Goal: Task Accomplishment & Management: Use online tool/utility

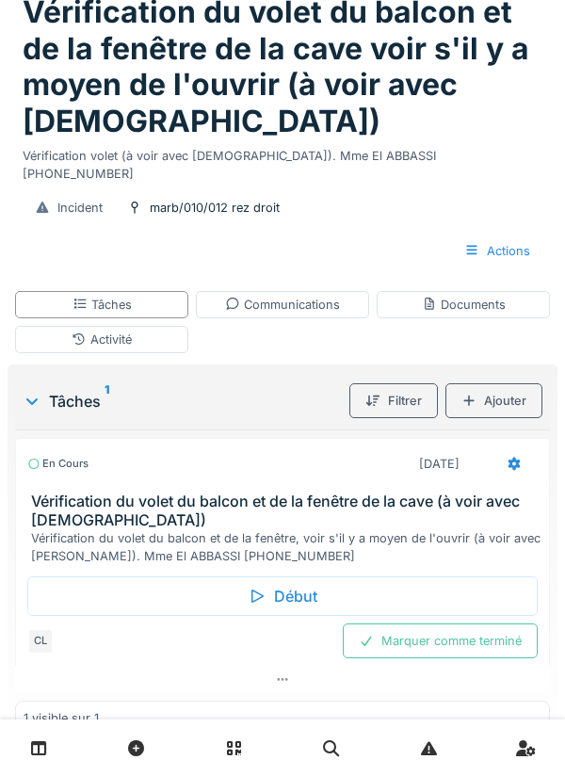
scroll to position [94, 0]
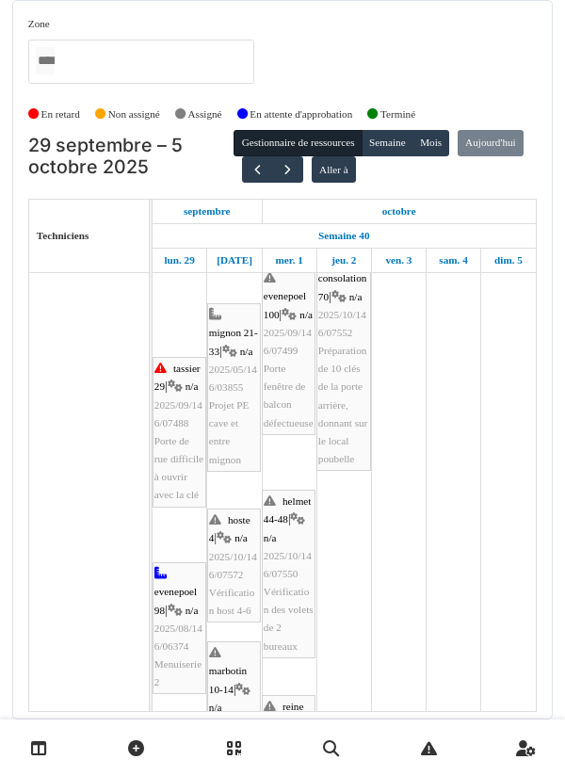
scroll to position [213, 0]
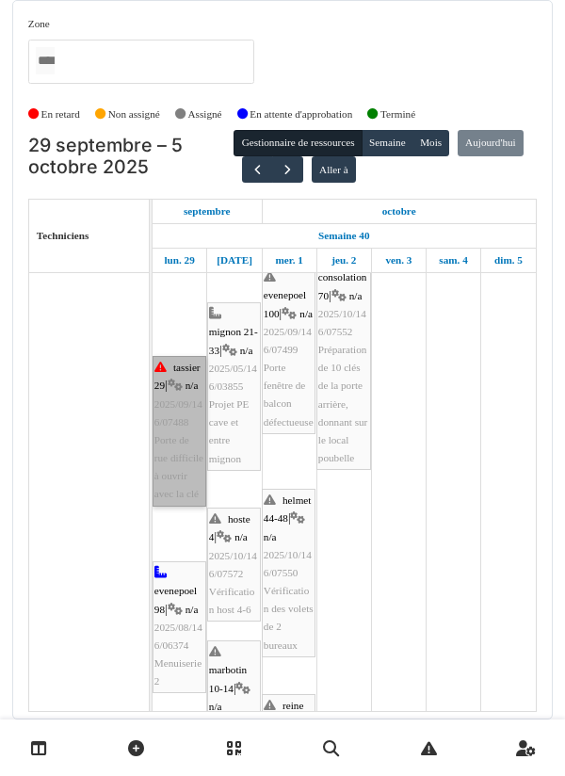
click at [180, 497] on link "tassier 29 | n/a 2025/09/146/07488 Porte de rue difficile à ouvrir avec la clé" at bounding box center [180, 431] width 54 height 151
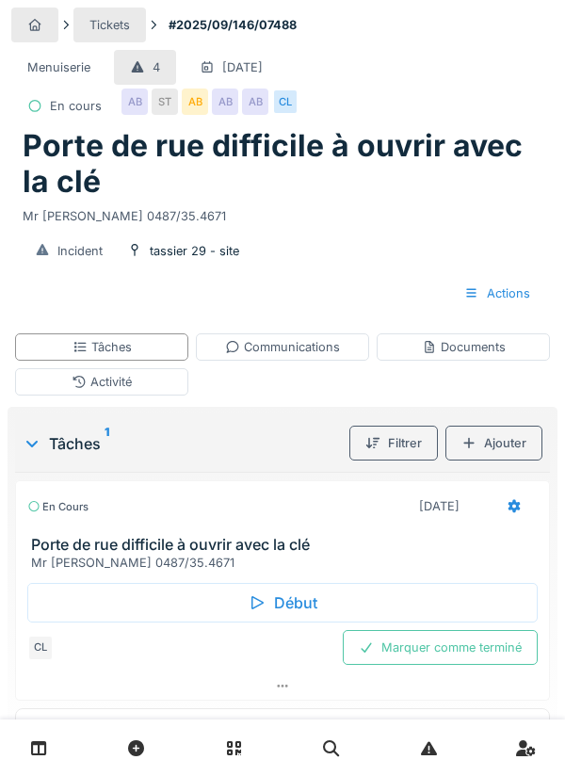
click at [276, 345] on div "Communications" at bounding box center [282, 347] width 115 height 18
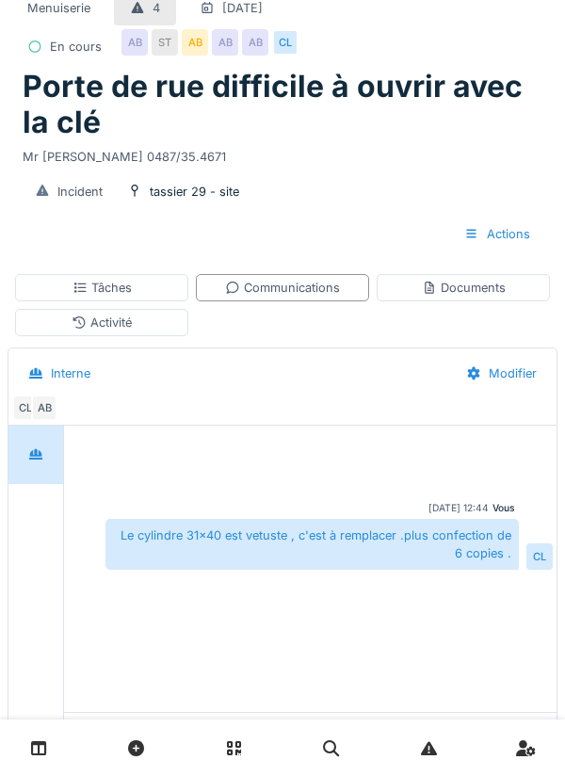
scroll to position [95, 0]
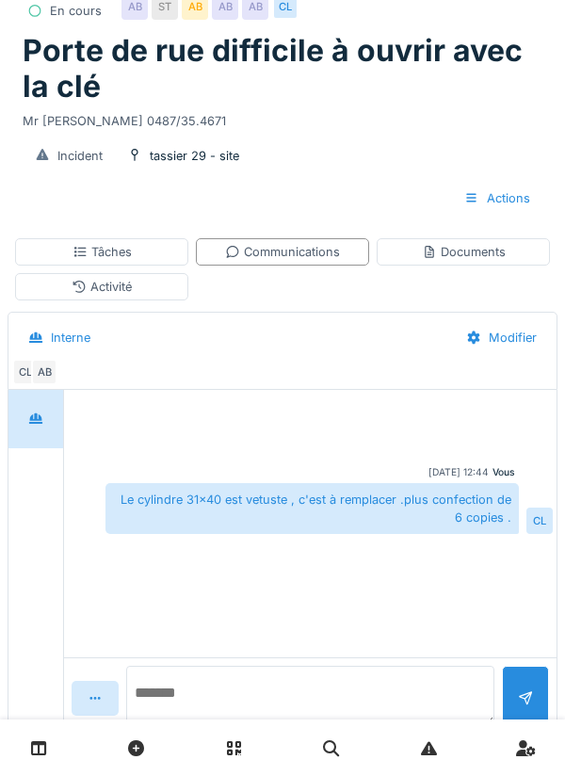
click at [212, 726] on textarea at bounding box center [310, 696] width 368 height 60
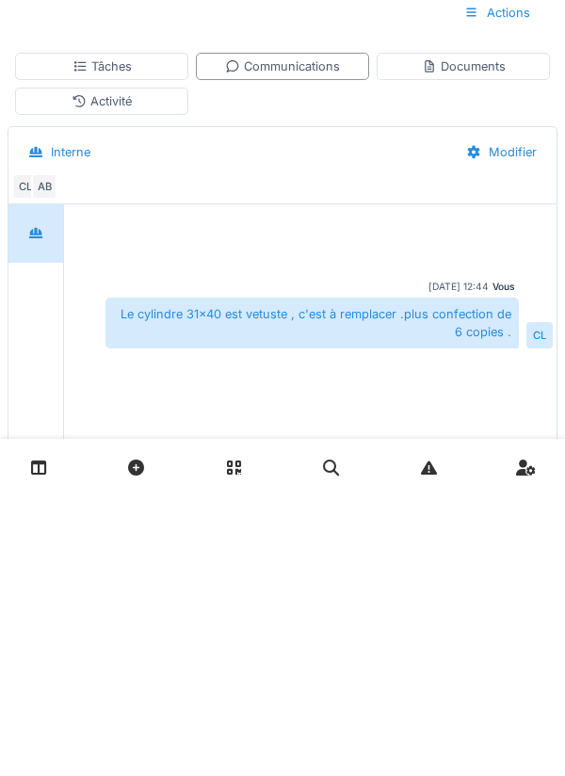
scroll to position [153, 0]
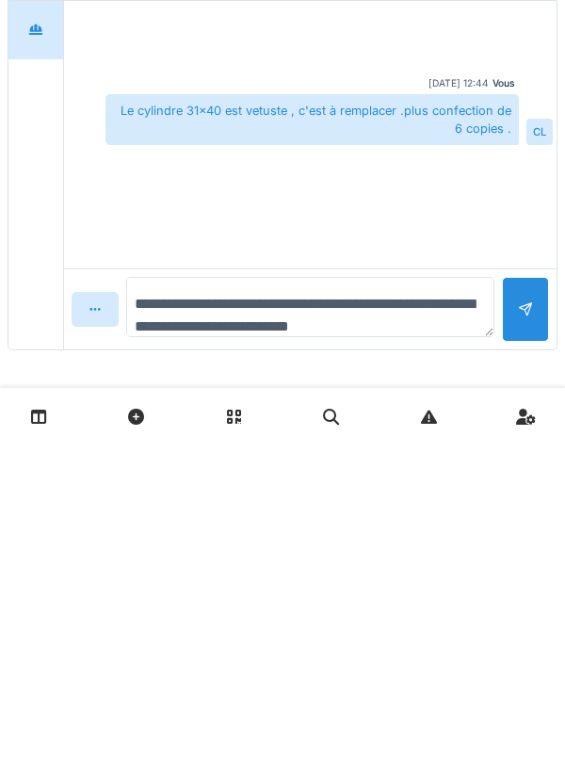
type textarea "**********"
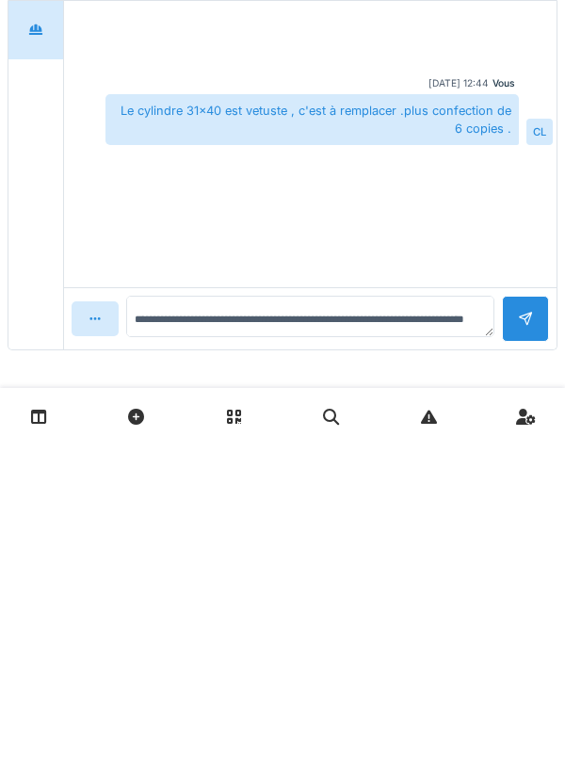
click at [519, 644] on div at bounding box center [525, 650] width 15 height 18
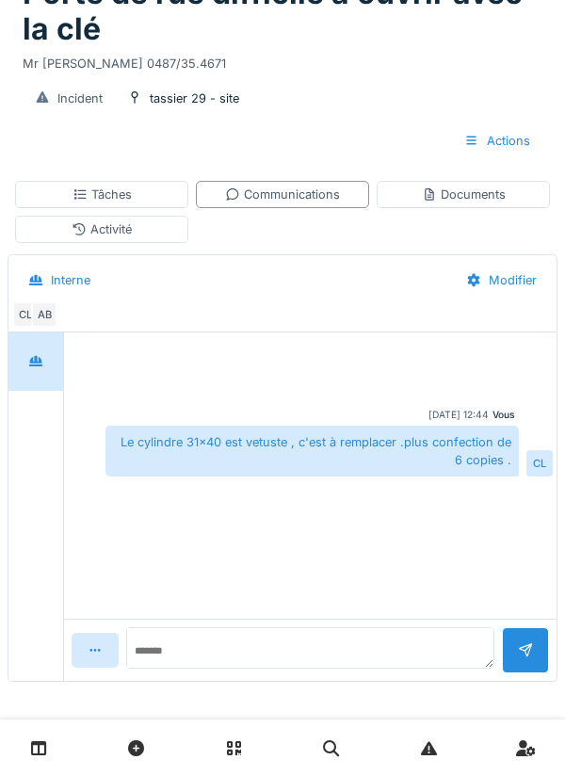
click at [143, 196] on div "Tâches" at bounding box center [101, 194] width 173 height 27
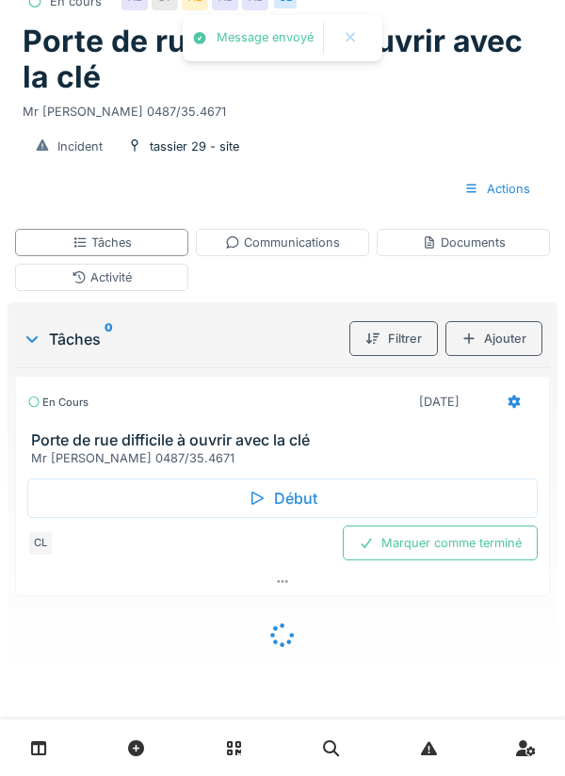
click at [129, 274] on div "Activité" at bounding box center [102, 277] width 60 height 18
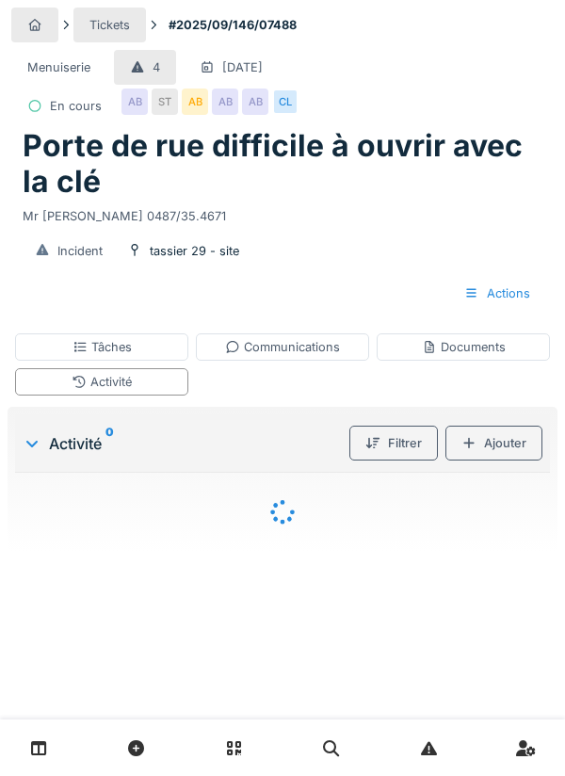
click at [126, 389] on div "Activité" at bounding box center [102, 382] width 60 height 18
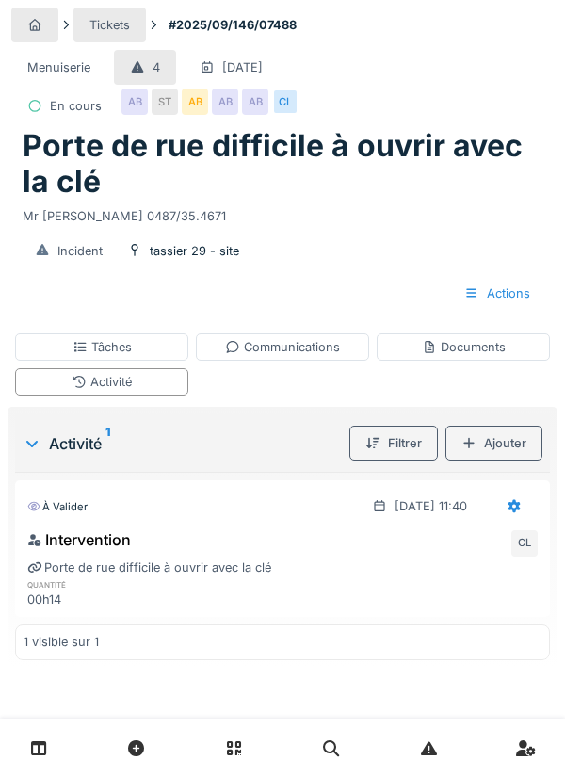
click at [461, 351] on div "Documents" at bounding box center [464, 347] width 84 height 18
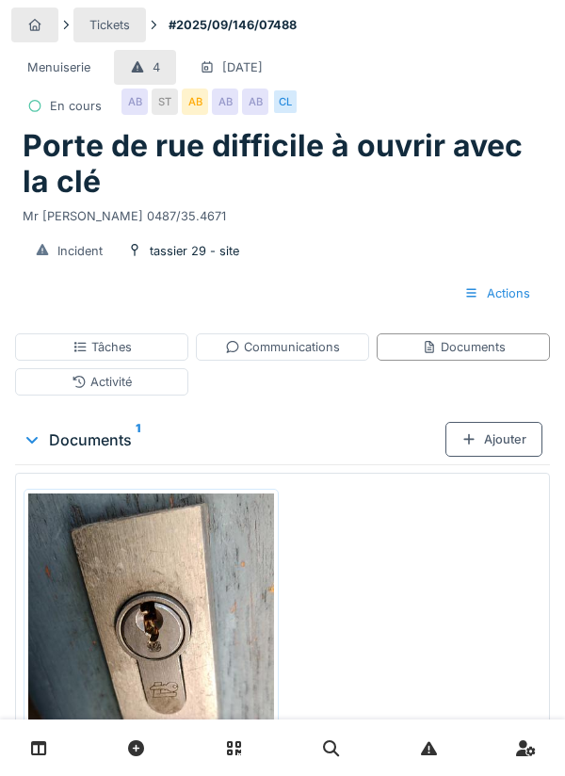
click at [136, 349] on div "Tâches" at bounding box center [101, 346] width 173 height 27
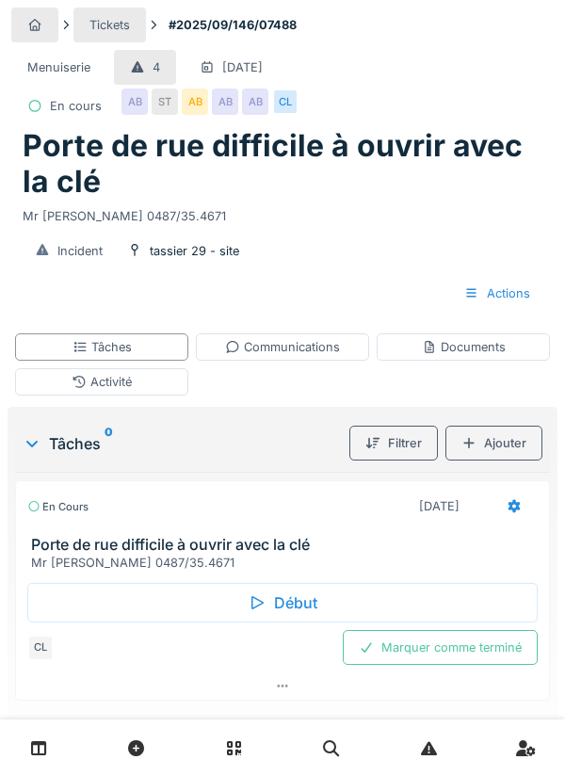
click at [510, 506] on icon at bounding box center [515, 506] width 12 height 13
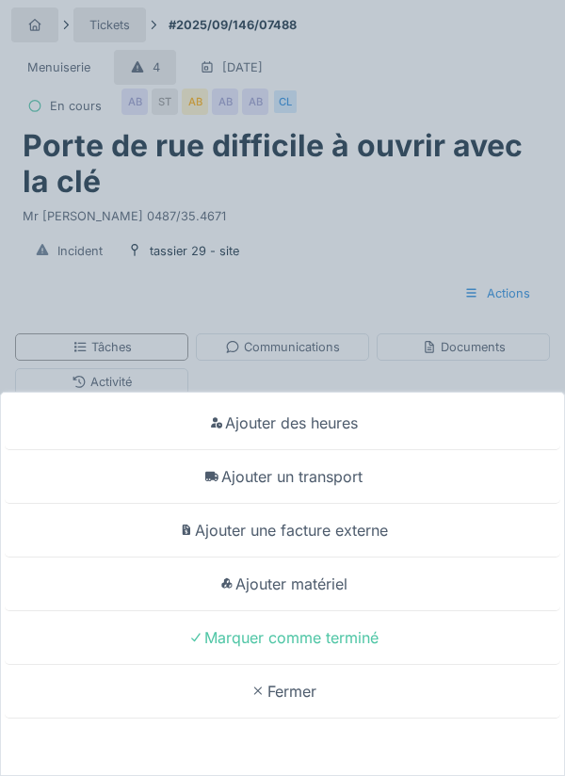
click at [344, 474] on div "Ajouter un transport" at bounding box center [283, 477] width 556 height 54
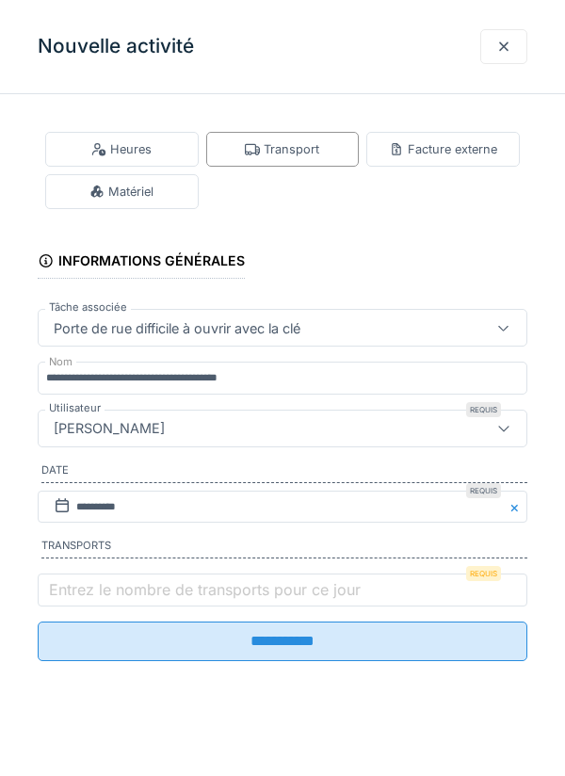
click at [93, 598] on label "Entrez le nombre de transports pour ce jour" at bounding box center [204, 589] width 319 height 23
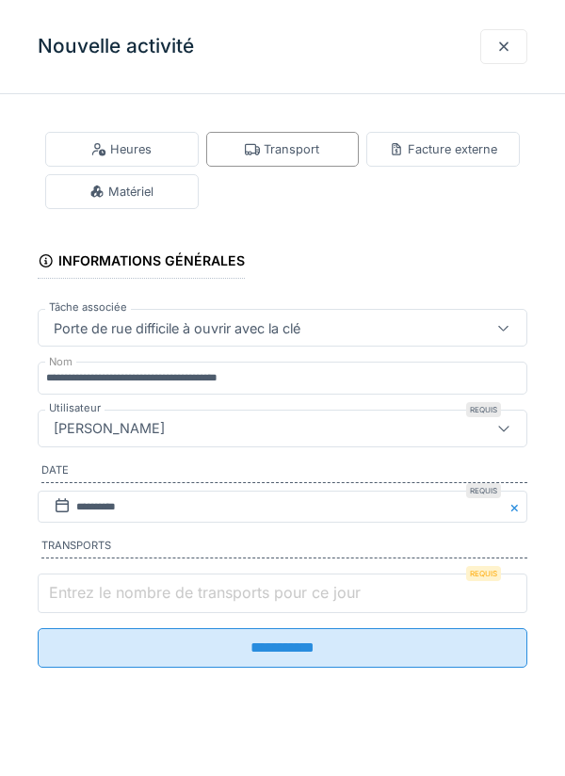
click at [93, 598] on input "Entrez le nombre de transports pour ce jour" at bounding box center [283, 594] width 490 height 40
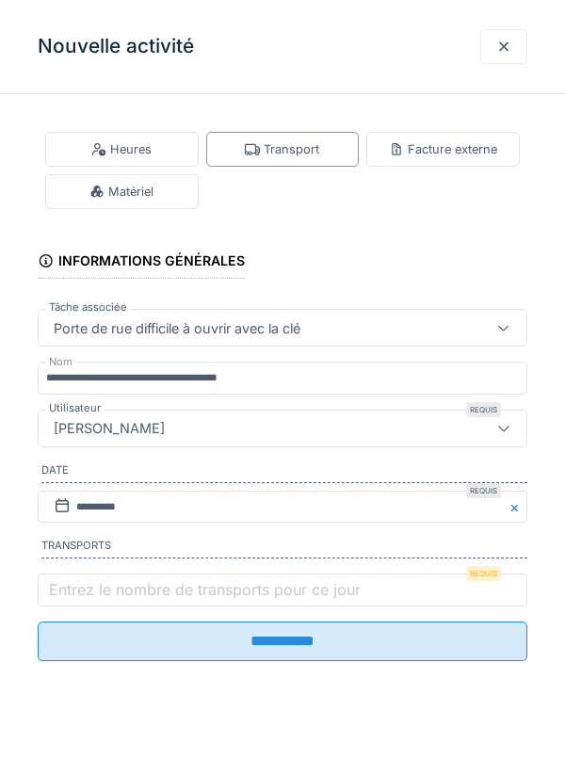
click at [348, 346] on div "Porte de rue difficile à ouvrir avec la clé" at bounding box center [283, 328] width 490 height 38
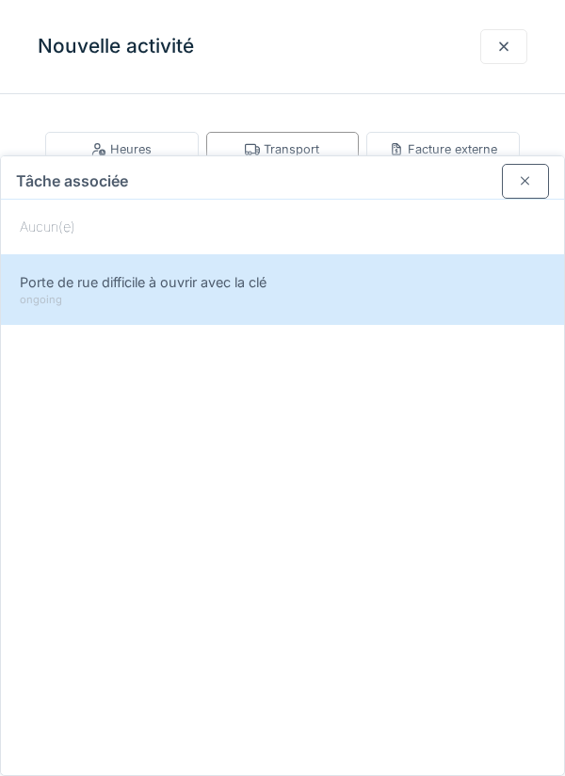
click at [515, 164] on div at bounding box center [525, 181] width 47 height 35
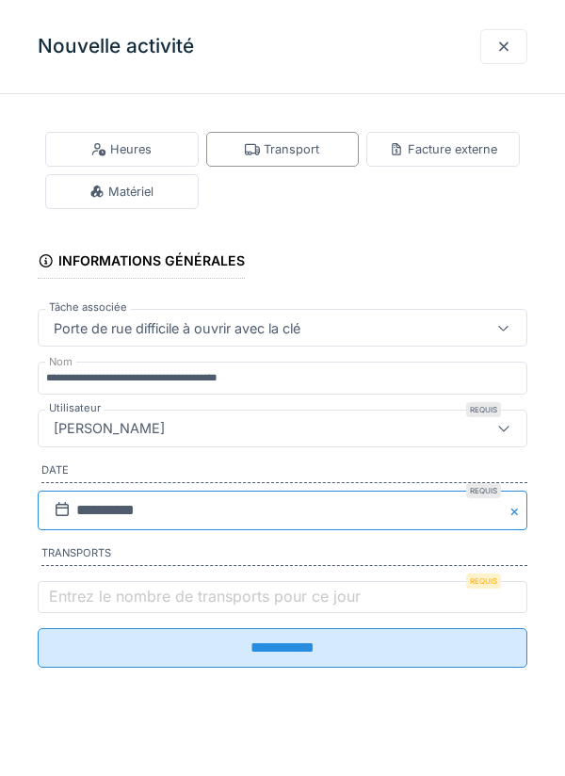
click at [89, 515] on input "**********" at bounding box center [283, 511] width 490 height 40
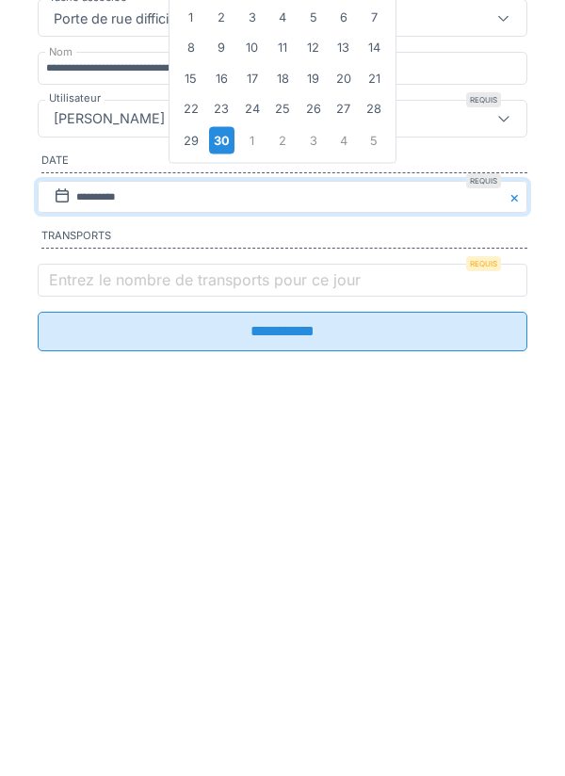
click at [188, 462] on div "29" at bounding box center [190, 449] width 25 height 25
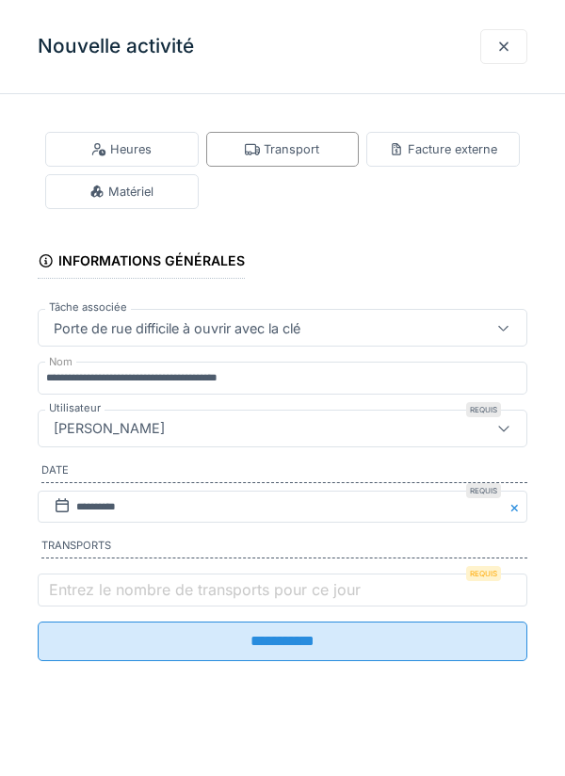
click at [64, 594] on label "Entrez le nombre de transports pour ce jour" at bounding box center [204, 589] width 319 height 23
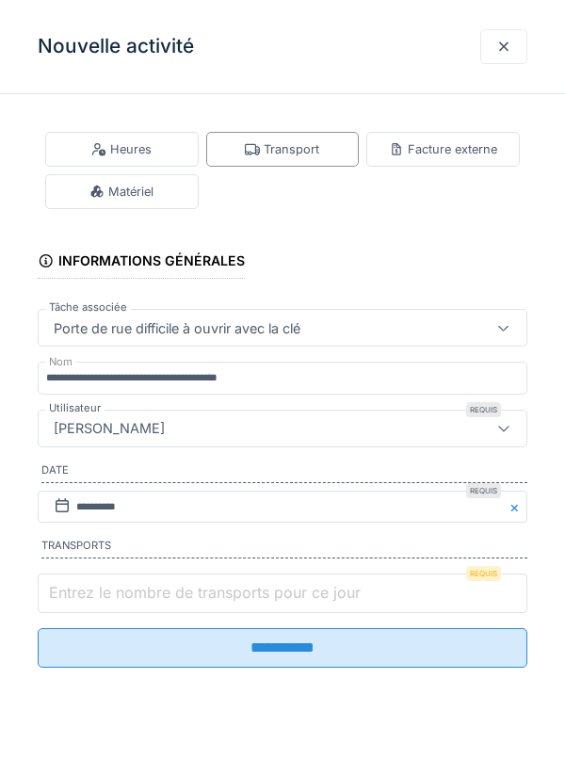
click at [64, 594] on input "Entrez le nombre de transports pour ce jour" at bounding box center [283, 594] width 490 height 40
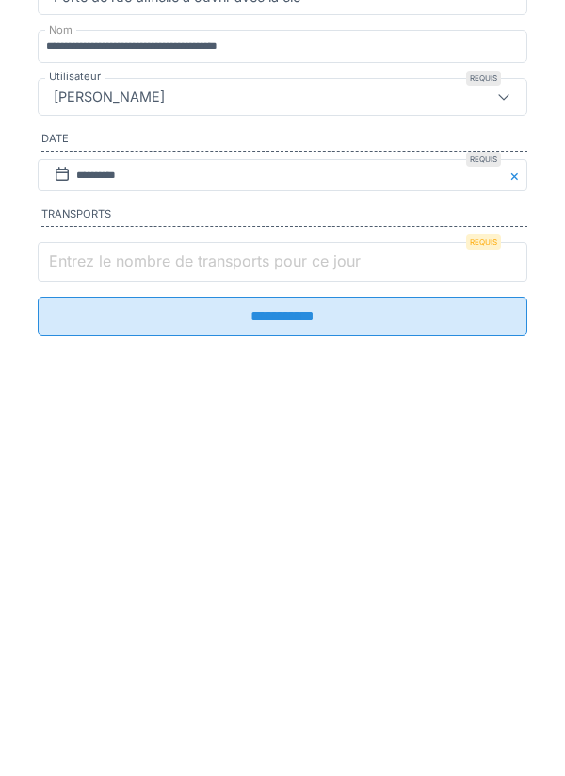
scroll to position [44, 0]
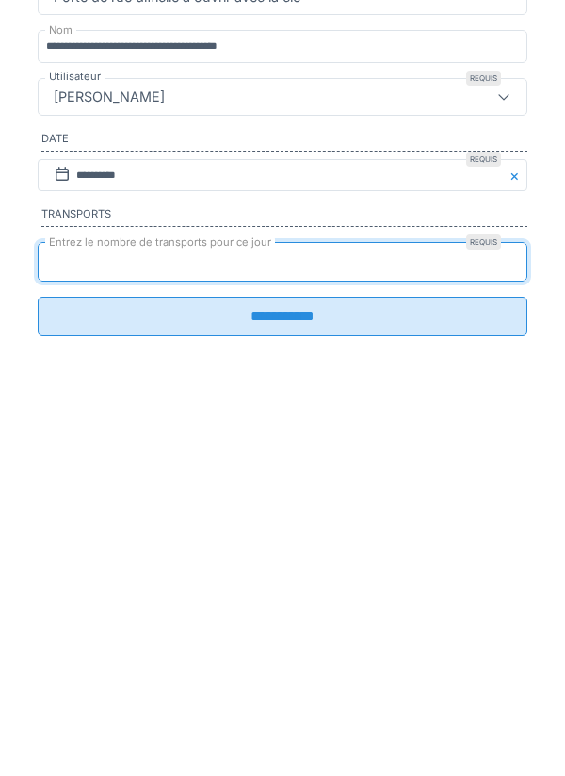
type input "*"
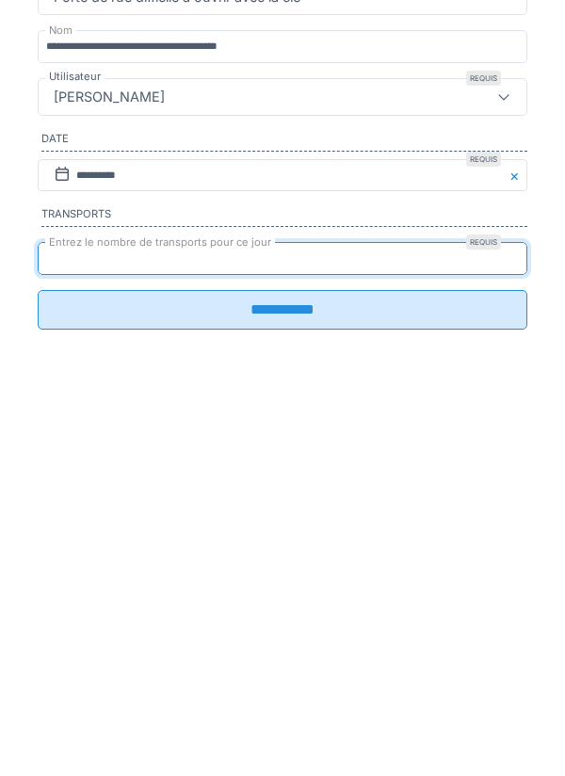
click at [297, 644] on input "**********" at bounding box center [283, 642] width 490 height 40
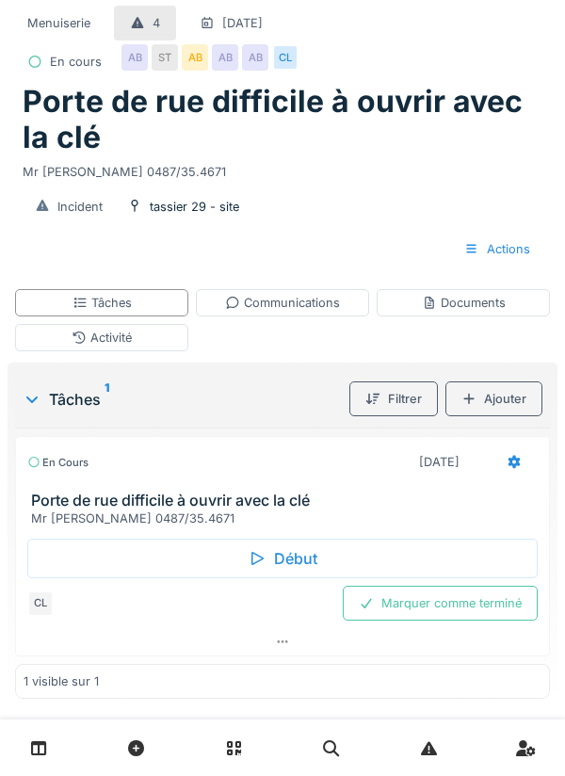
click at [110, 333] on div "Activité" at bounding box center [102, 338] width 60 height 18
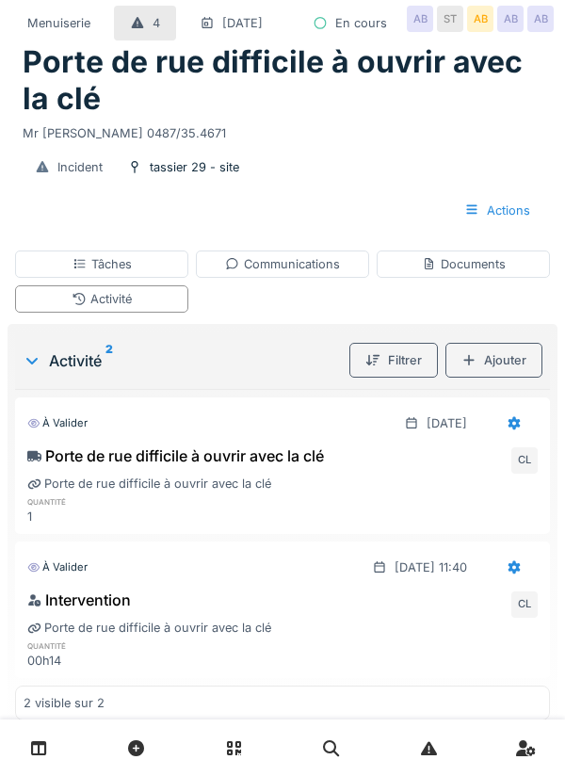
scroll to position [32, 0]
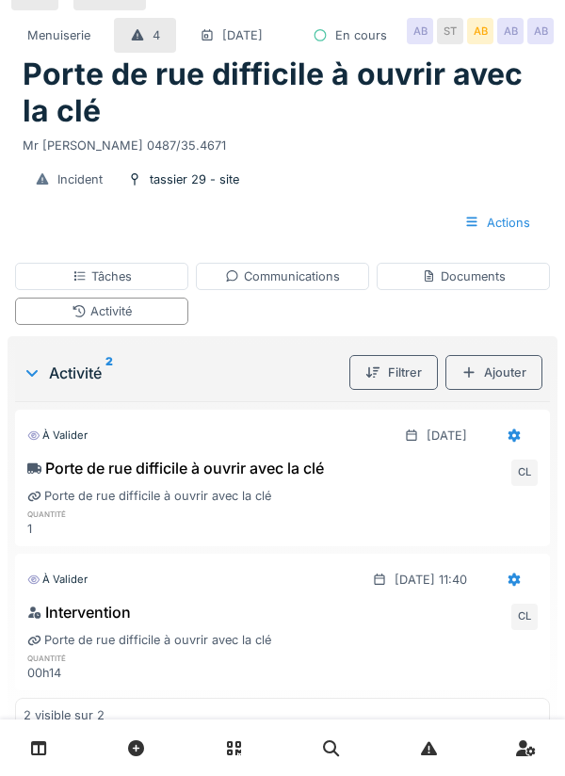
click at [146, 290] on div "Tâches" at bounding box center [101, 276] width 173 height 27
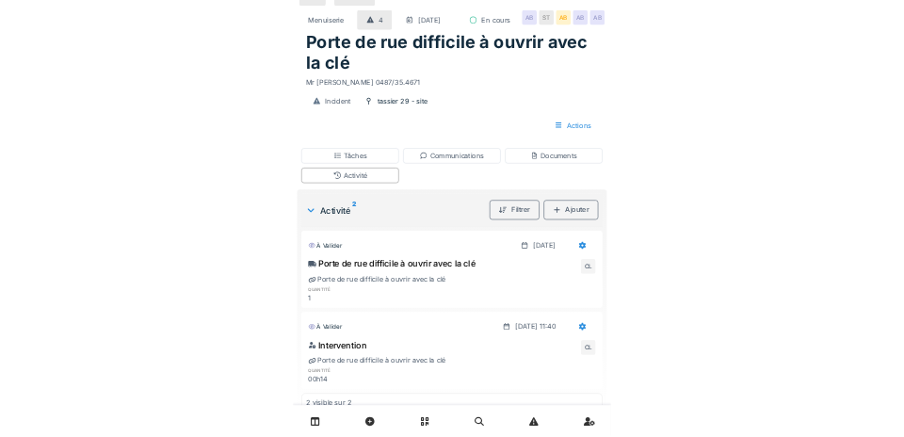
scroll to position [0, 0]
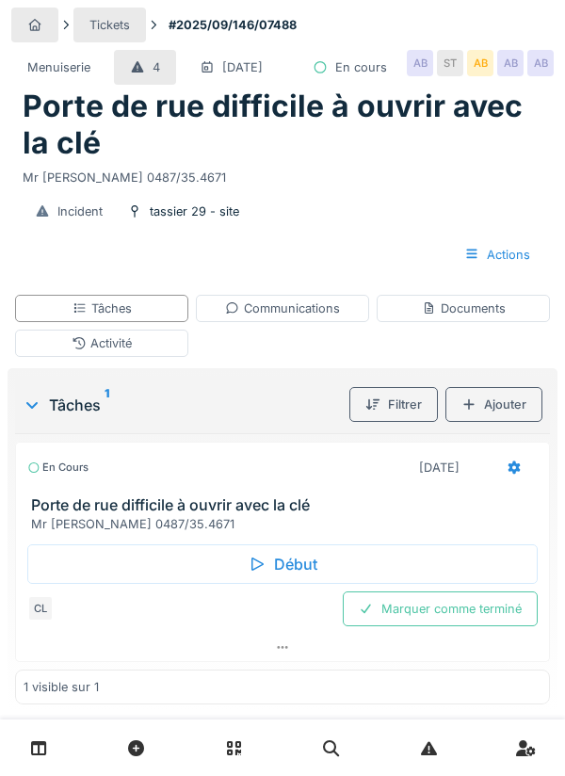
click at [477, 626] on div "Marquer comme terminé" at bounding box center [440, 608] width 195 height 35
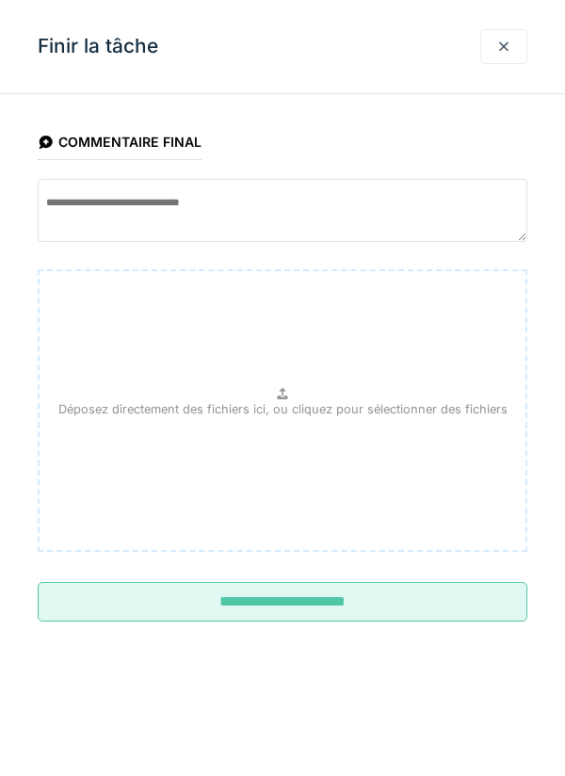
click at [303, 601] on input "**********" at bounding box center [283, 602] width 490 height 40
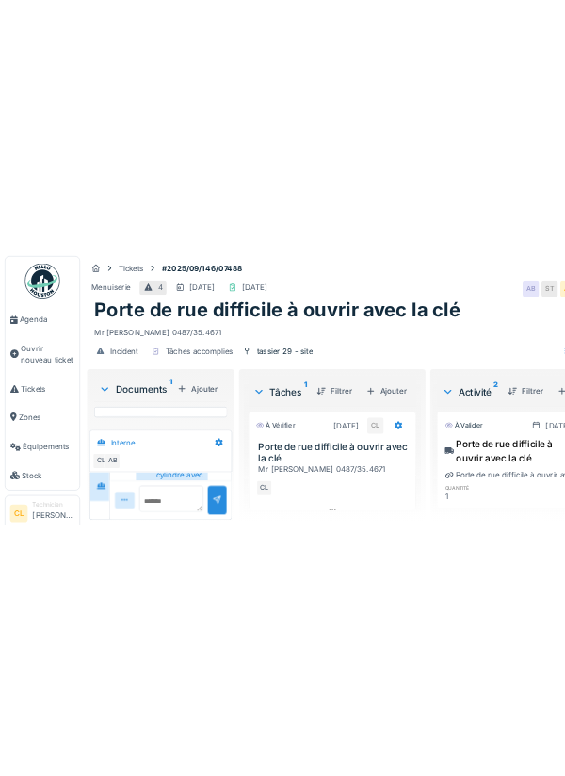
scroll to position [315, 0]
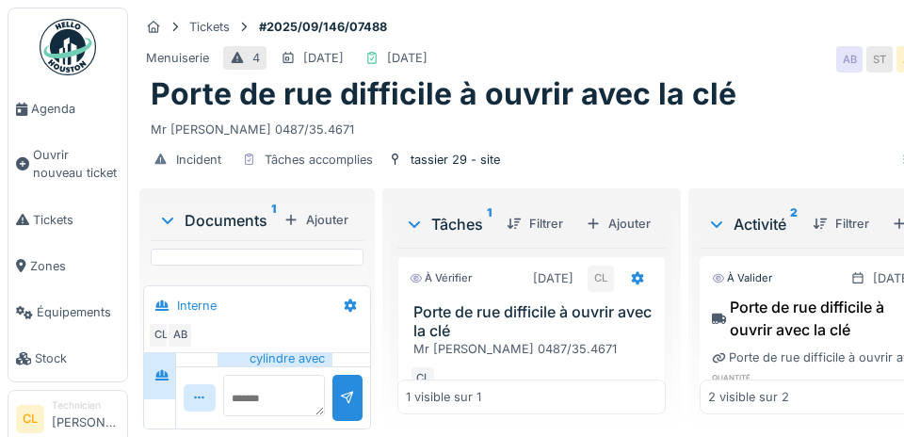
click at [57, 112] on span "Agenda" at bounding box center [75, 109] width 89 height 18
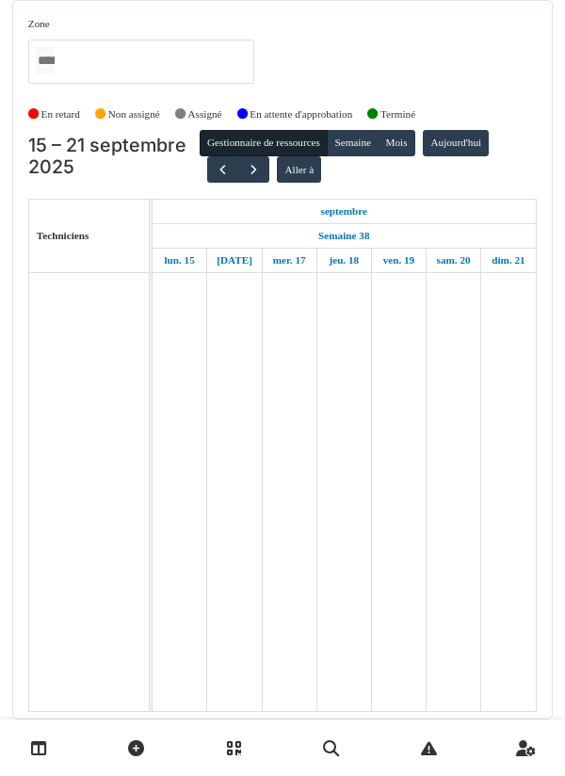
click at [217, 181] on button "button" at bounding box center [222, 169] width 31 height 27
click at [214, 177] on button "button" at bounding box center [218, 169] width 31 height 27
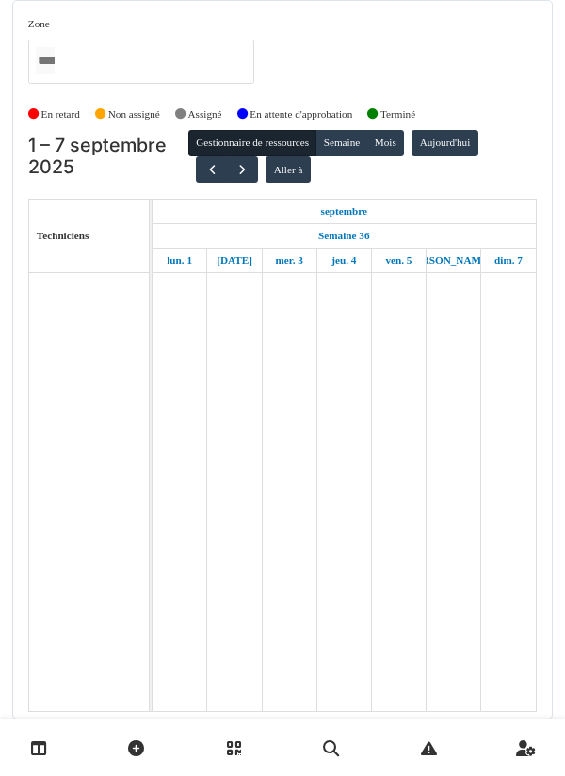
click at [199, 179] on button "button" at bounding box center [211, 169] width 31 height 27
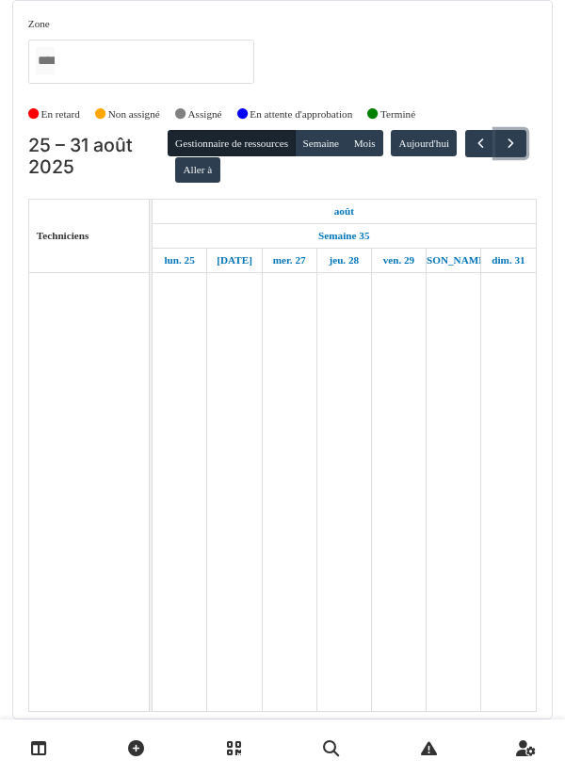
click at [495, 157] on button "button" at bounding box center [510, 143] width 31 height 27
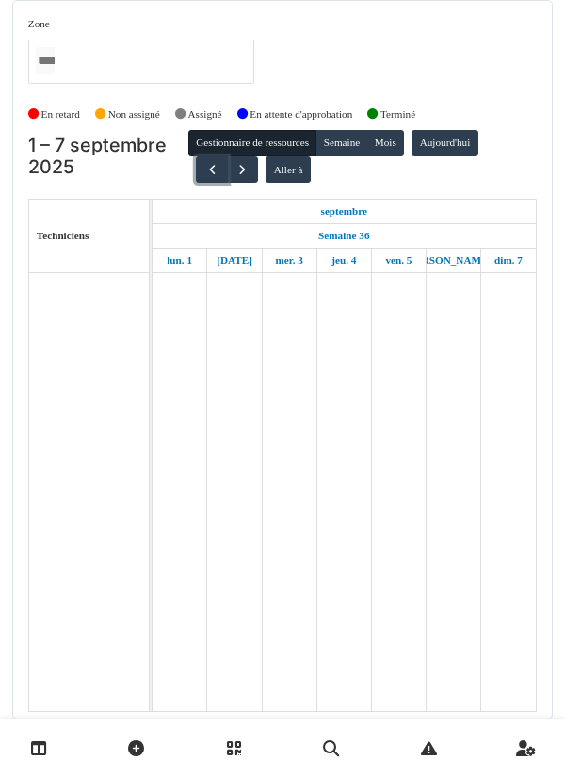
click at [196, 170] on button "button" at bounding box center [211, 169] width 31 height 27
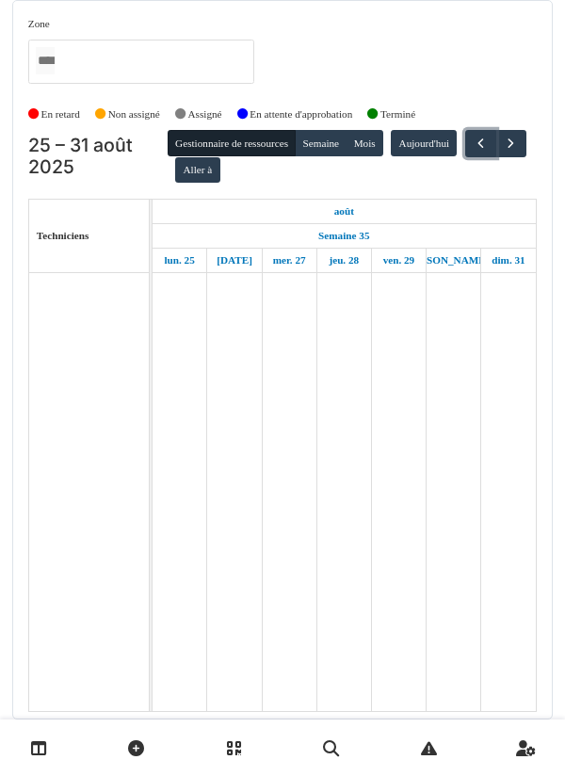
click at [473, 152] on span "button" at bounding box center [481, 144] width 16 height 16
click at [474, 152] on span "button" at bounding box center [482, 144] width 16 height 16
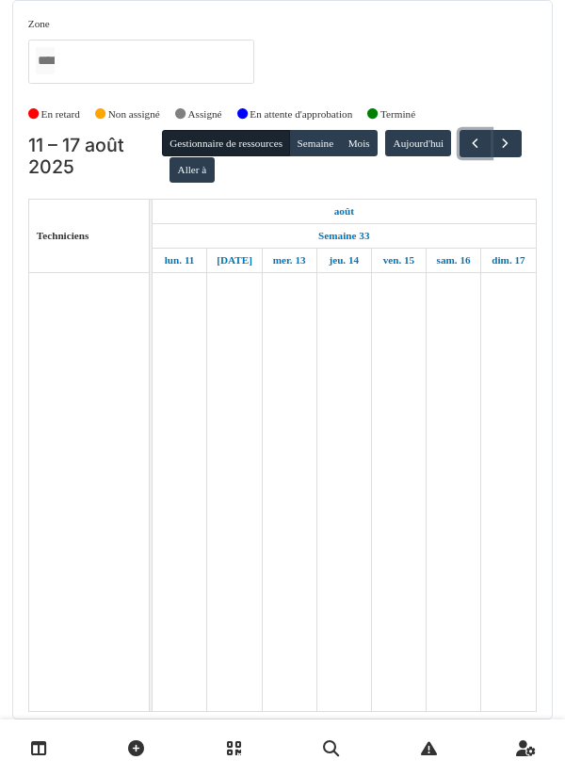
click at [460, 157] on button "button" at bounding box center [475, 143] width 31 height 27
click at [459, 157] on button "button" at bounding box center [474, 143] width 31 height 27
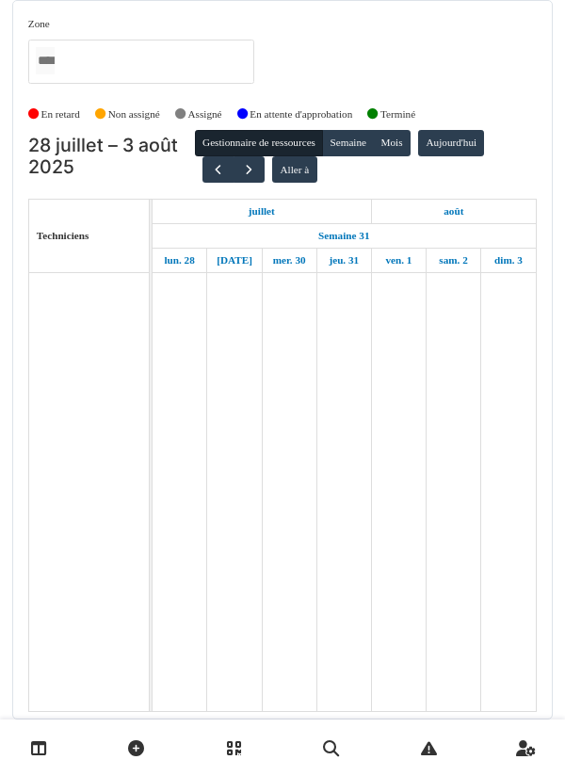
click at [170, 180] on div "28 juillet – 3 août 2025 Gestionnaire de ressources Semaine Mois Aujourd'hui Al…" at bounding box center [282, 156] width 509 height 53
click at [218, 175] on span "button" at bounding box center [218, 170] width 16 height 16
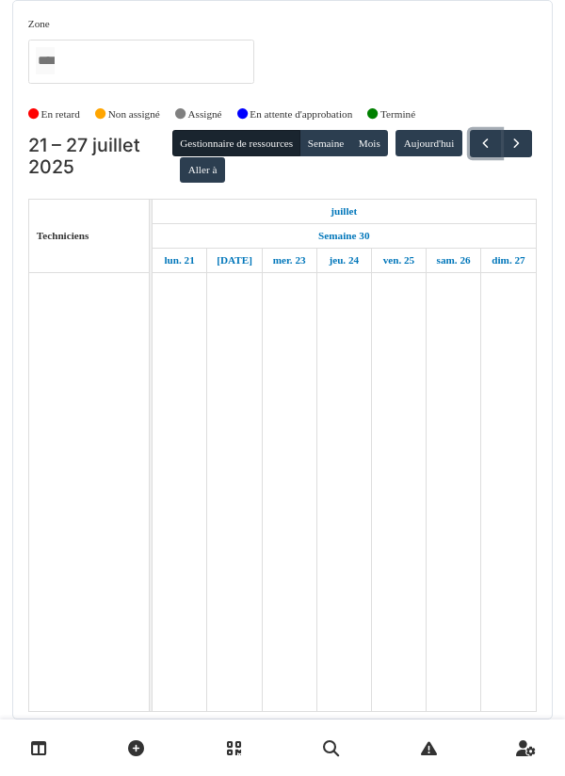
click at [470, 157] on button "button" at bounding box center [485, 143] width 31 height 27
click at [472, 157] on button "button" at bounding box center [487, 143] width 31 height 27
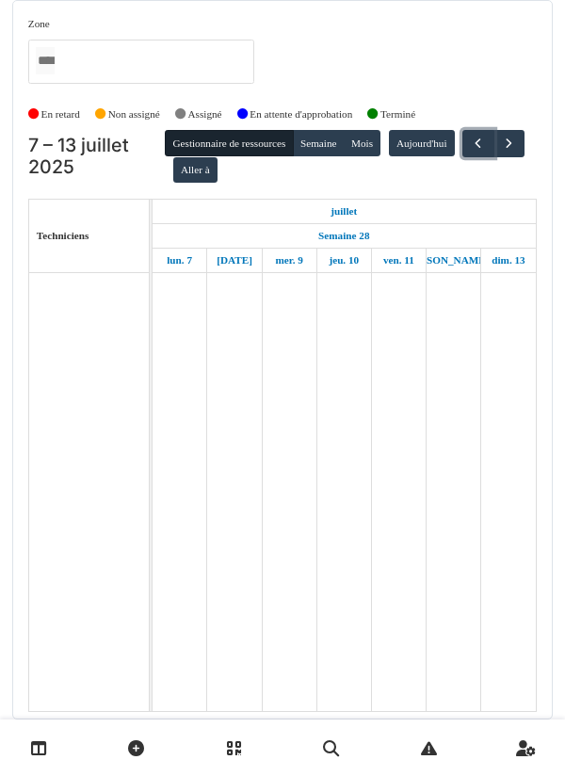
click at [462, 157] on button "button" at bounding box center [477, 143] width 31 height 27
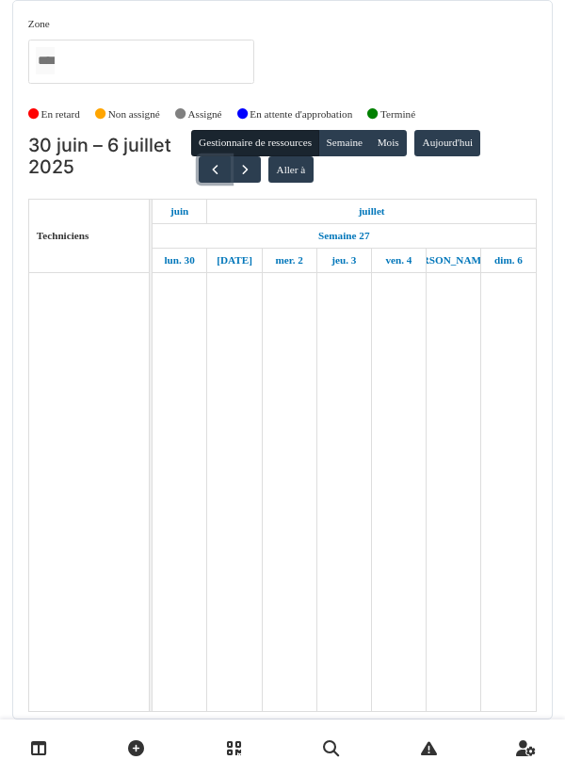
click at [199, 175] on button "button" at bounding box center [214, 169] width 31 height 27
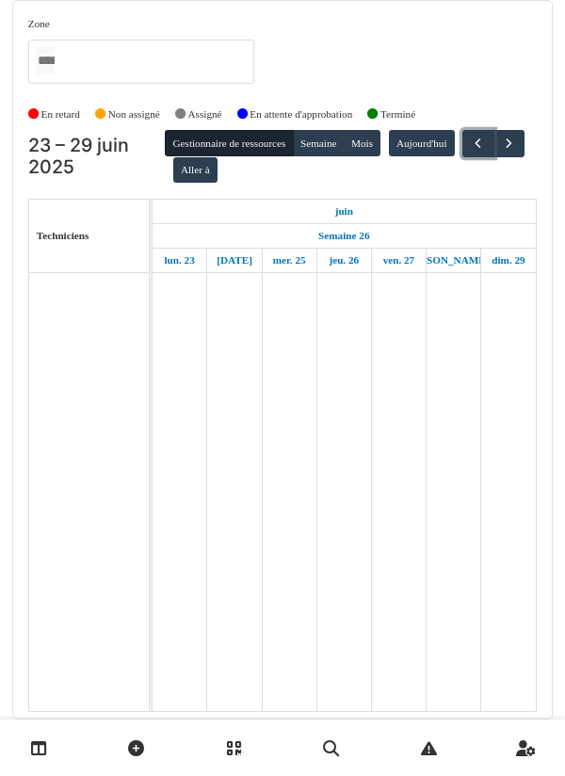
click at [470, 152] on span "button" at bounding box center [478, 144] width 16 height 16
click at [461, 157] on button "button" at bounding box center [476, 143] width 31 height 27
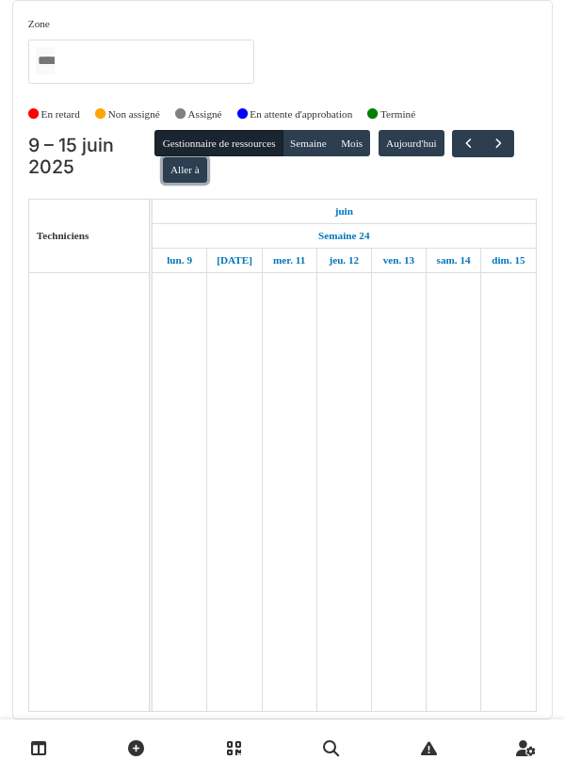
click at [182, 178] on button "Aller à" at bounding box center [185, 170] width 44 height 26
click at [471, 143] on button "button" at bounding box center [467, 143] width 31 height 27
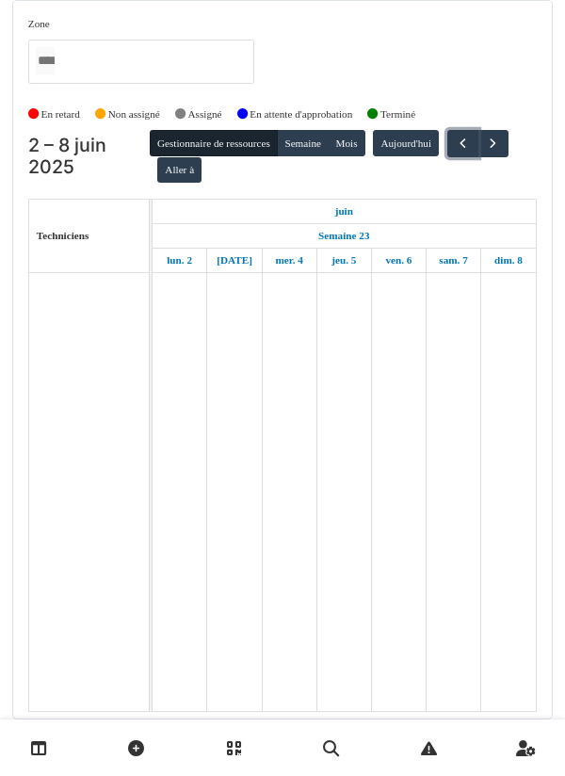
click at [471, 146] on span "button" at bounding box center [463, 144] width 16 height 16
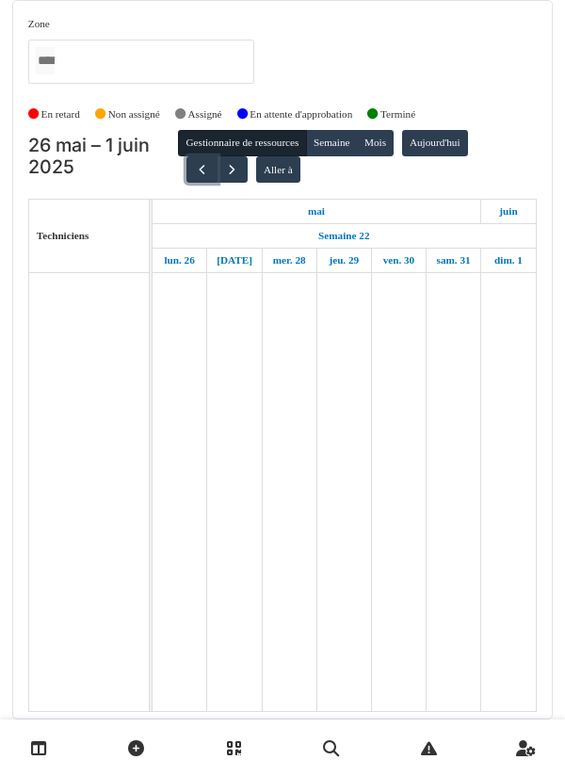
click at [192, 182] on button "button" at bounding box center [201, 169] width 31 height 27
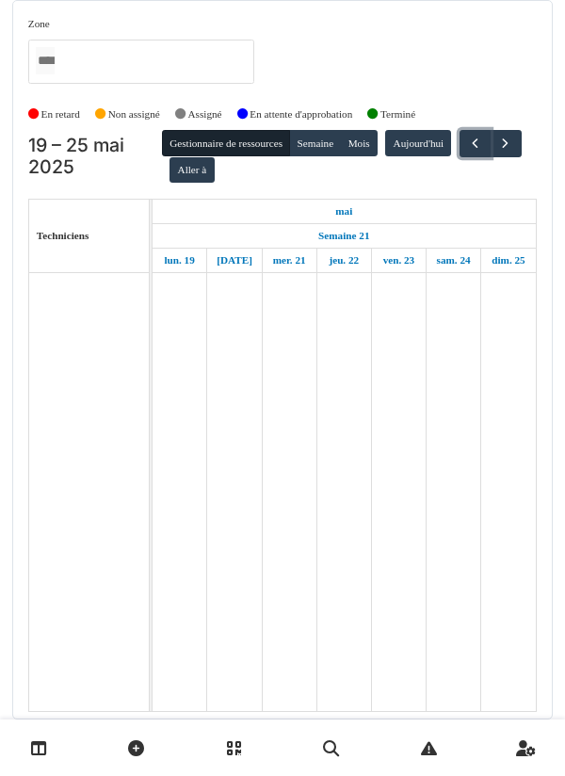
click at [467, 152] on span "button" at bounding box center [475, 144] width 16 height 16
click at [457, 157] on button "button" at bounding box center [472, 143] width 31 height 27
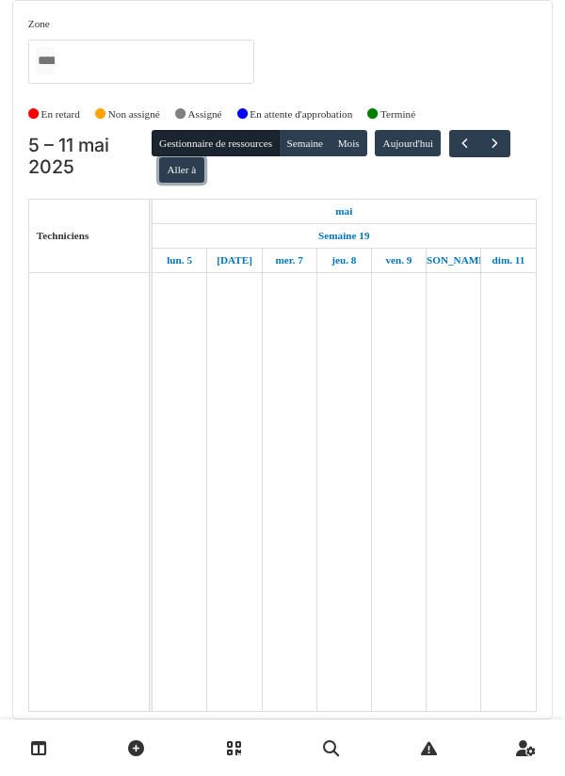
click at [175, 179] on button "Aller à" at bounding box center [181, 170] width 44 height 26
click at [473, 151] on span "button" at bounding box center [465, 144] width 16 height 16
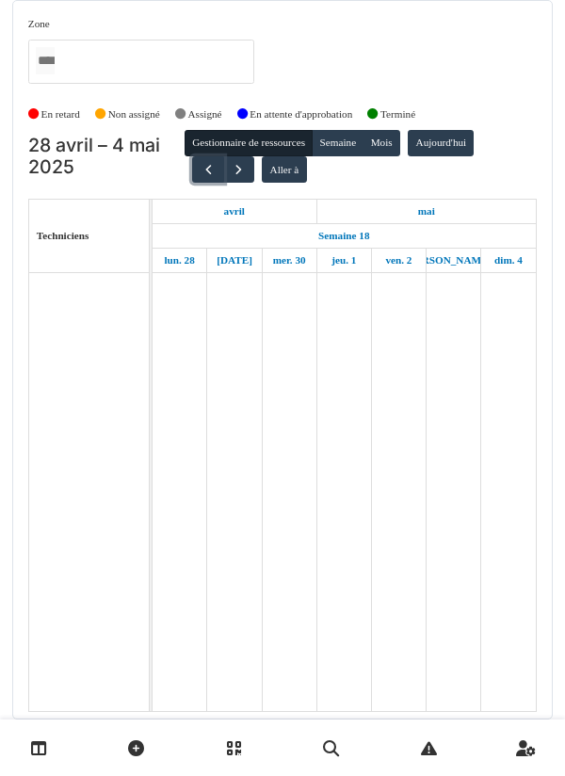
click at [195, 178] on button "button" at bounding box center [207, 169] width 31 height 27
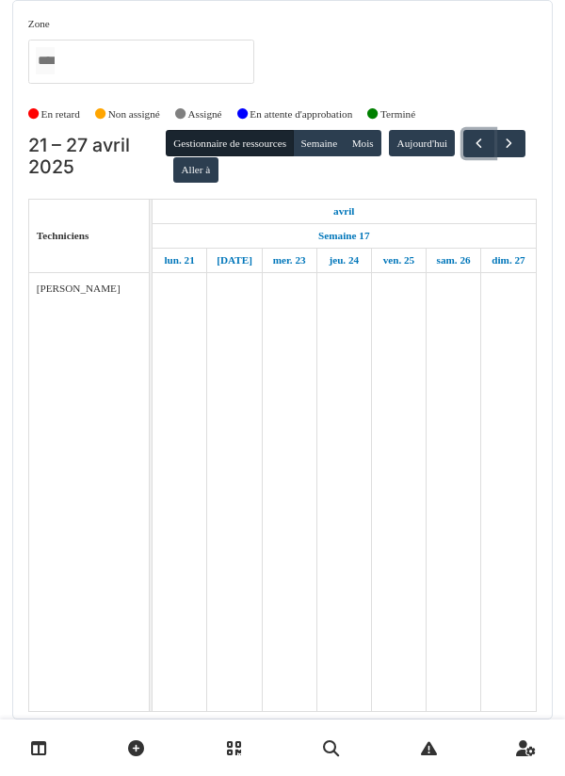
click at [463, 157] on button "button" at bounding box center [478, 143] width 31 height 27
click at [473, 152] on span "button" at bounding box center [481, 144] width 16 height 16
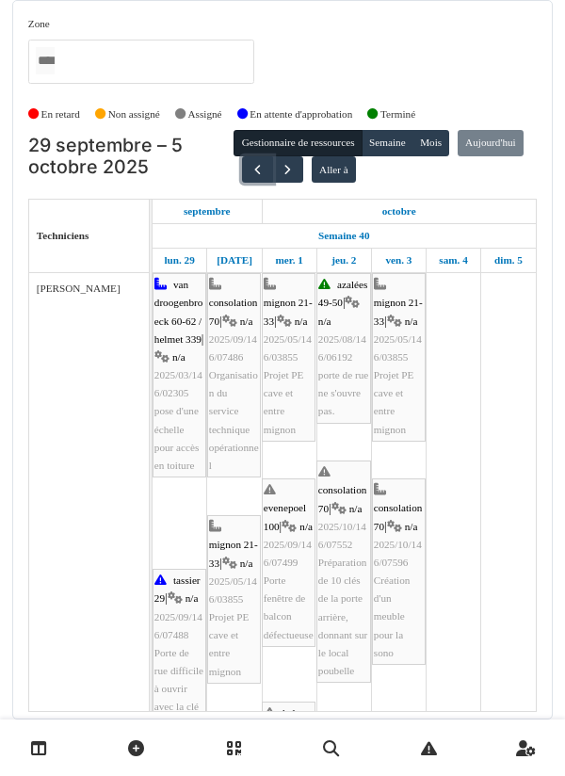
click at [273, 169] on button "button" at bounding box center [257, 169] width 31 height 27
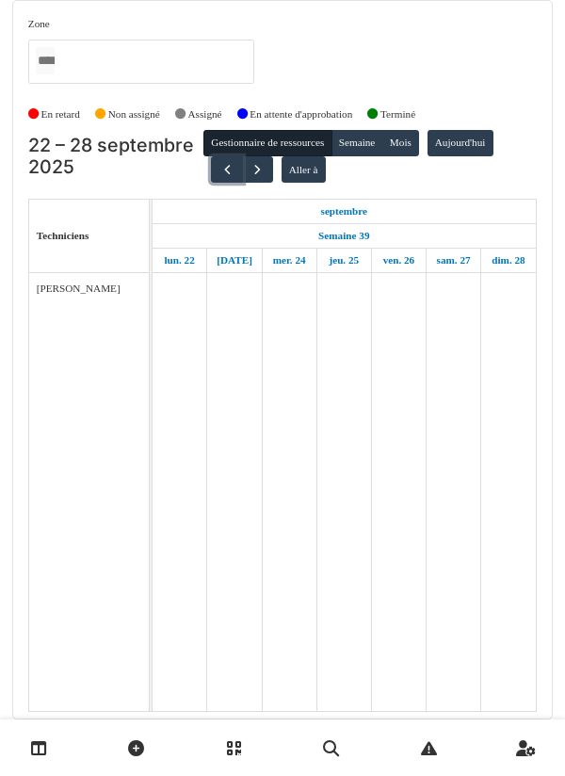
click at [221, 170] on span "button" at bounding box center [227, 170] width 16 height 16
click at [219, 172] on span "button" at bounding box center [223, 170] width 16 height 16
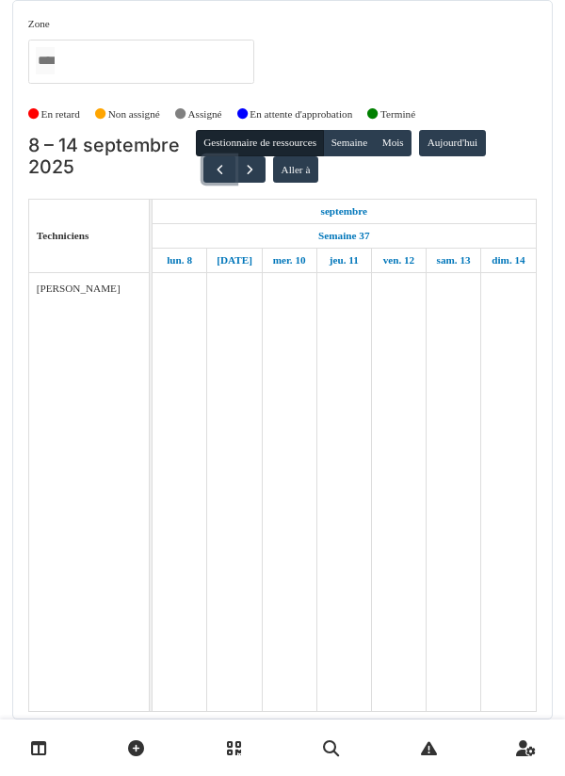
click at [216, 170] on span "button" at bounding box center [220, 170] width 16 height 16
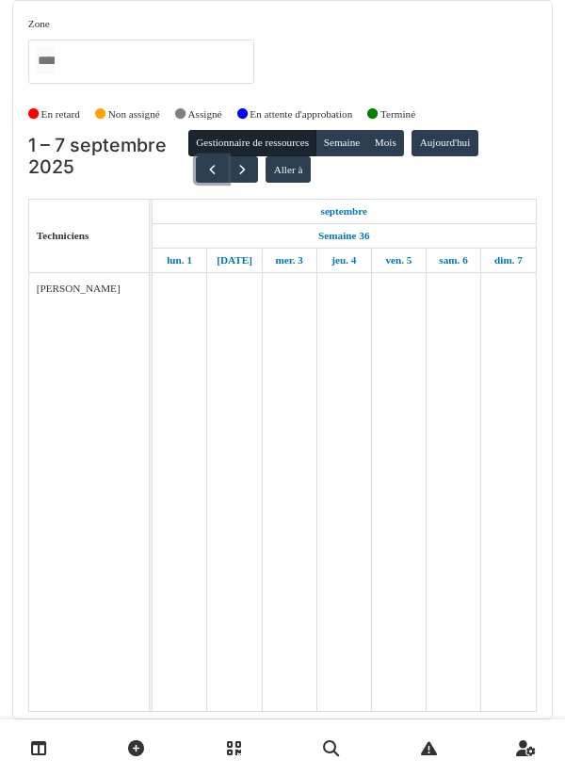
click at [196, 173] on button "button" at bounding box center [211, 169] width 31 height 27
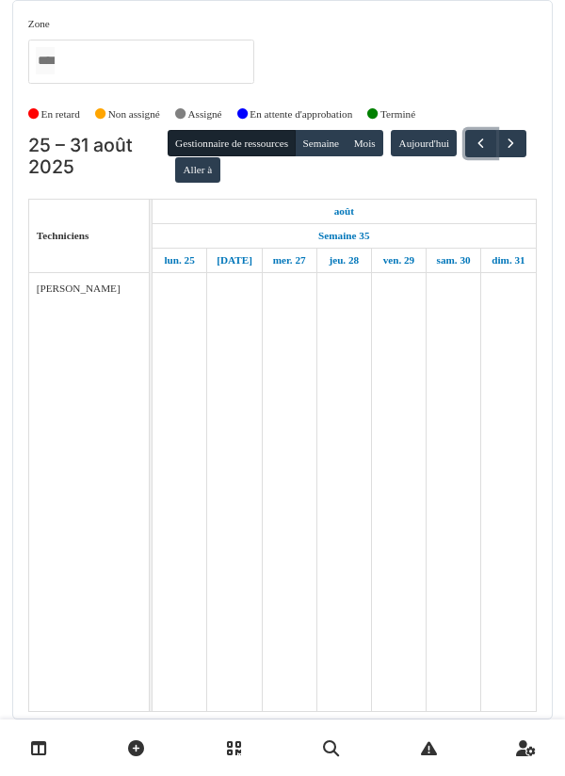
click at [465, 157] on button "button" at bounding box center [480, 143] width 31 height 27
click at [474, 152] on span "button" at bounding box center [482, 144] width 16 height 16
click at [460, 157] on button "button" at bounding box center [475, 143] width 31 height 27
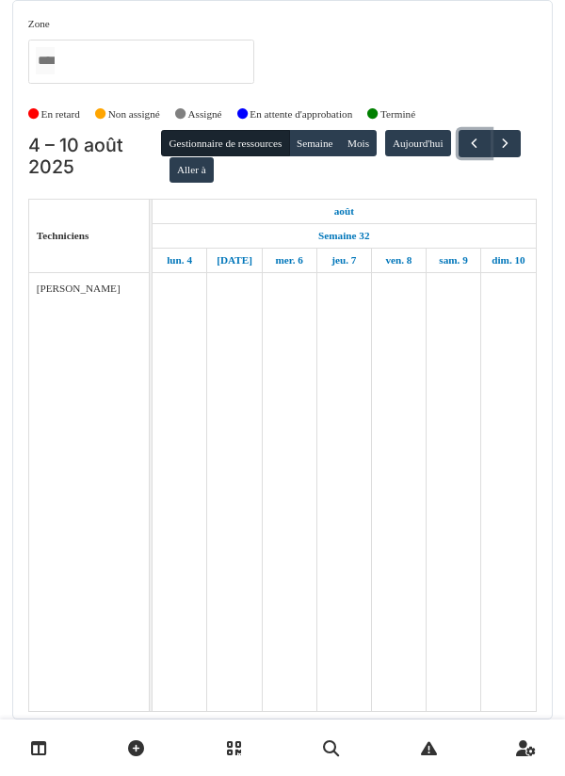
click at [466, 152] on span "button" at bounding box center [474, 144] width 16 height 16
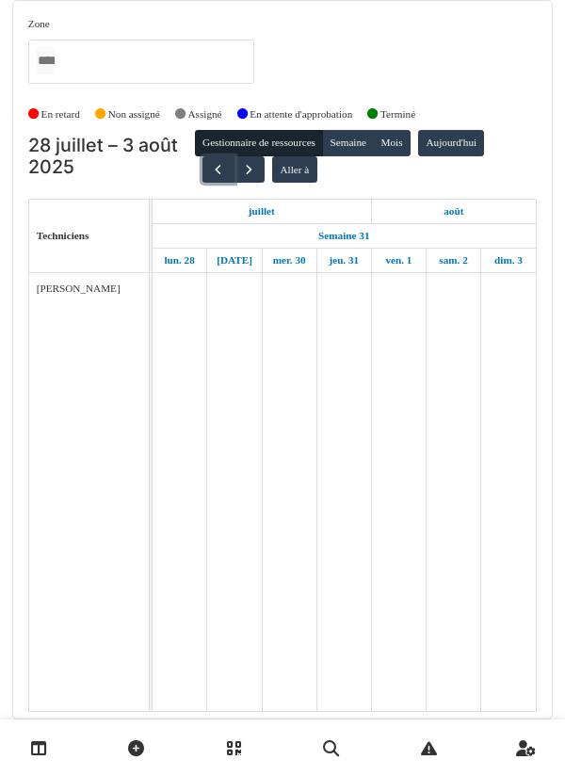
click at [212, 172] on span "button" at bounding box center [218, 170] width 16 height 16
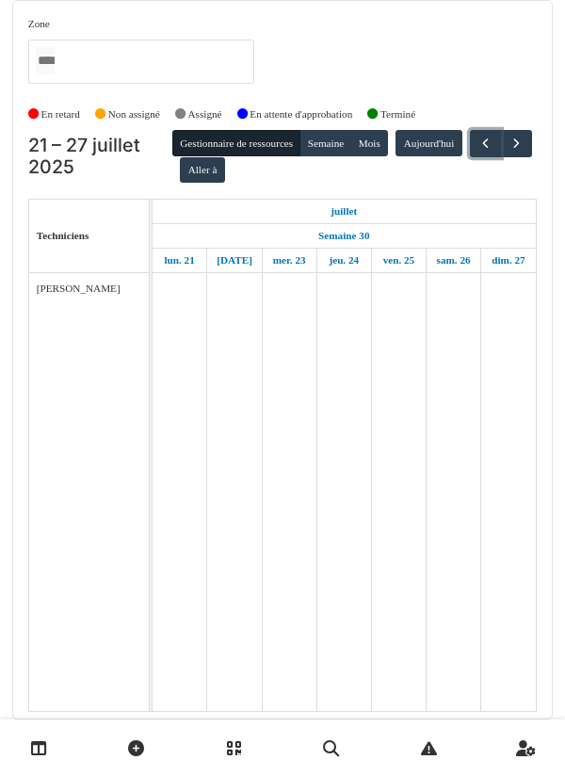
click at [477, 152] on span "button" at bounding box center [485, 144] width 16 height 16
click at [479, 152] on span "button" at bounding box center [487, 144] width 16 height 16
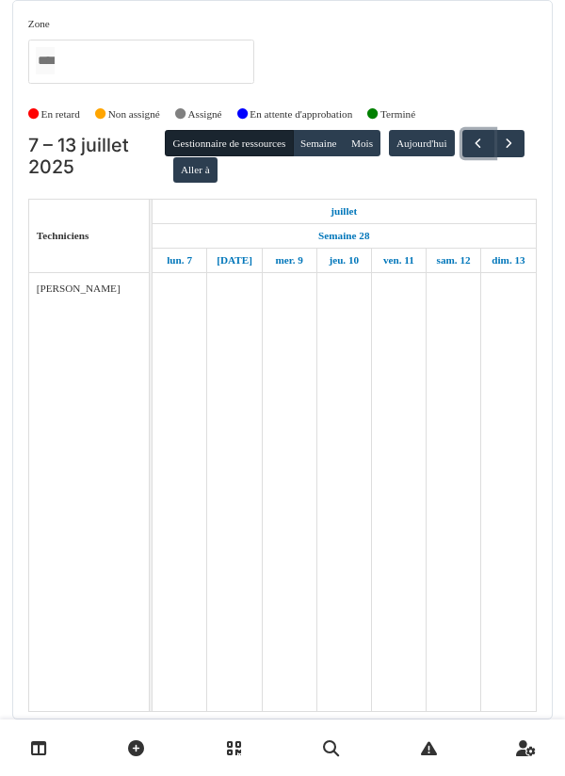
click at [470, 152] on span "button" at bounding box center [478, 144] width 16 height 16
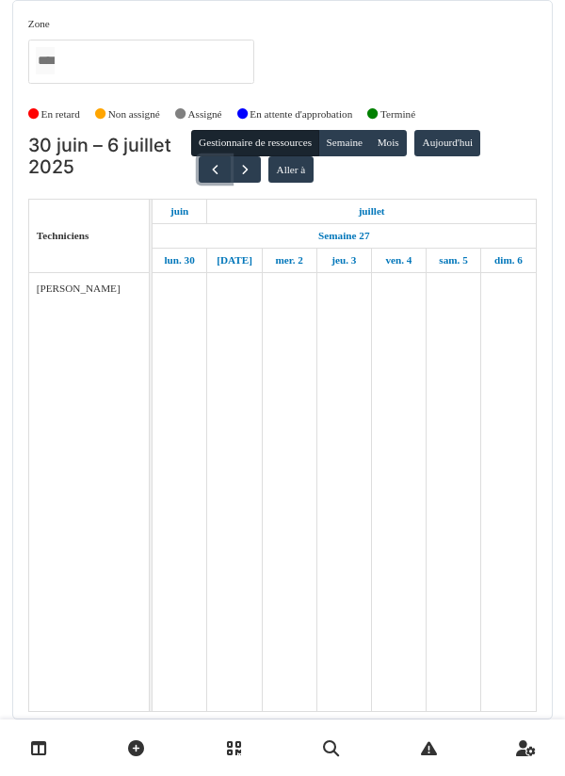
click at [212, 172] on span "button" at bounding box center [215, 170] width 16 height 16
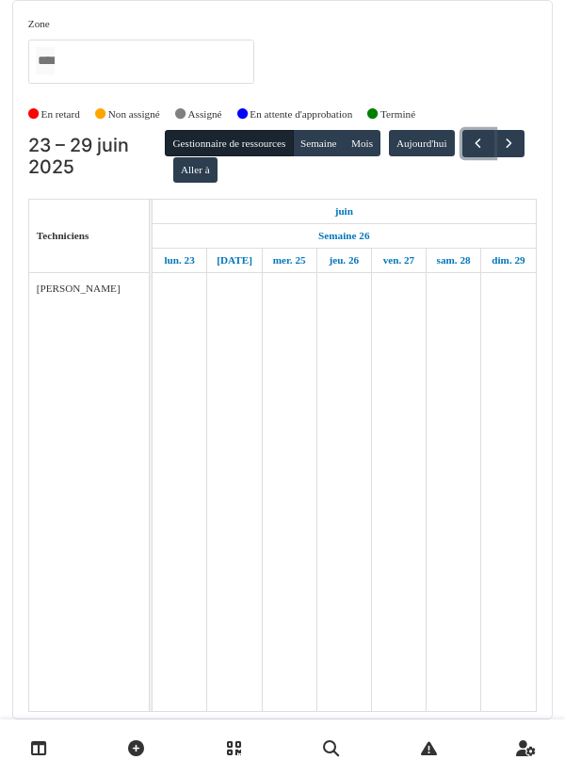
click at [470, 152] on span "button" at bounding box center [478, 144] width 16 height 16
click at [468, 152] on span "button" at bounding box center [476, 144] width 16 height 16
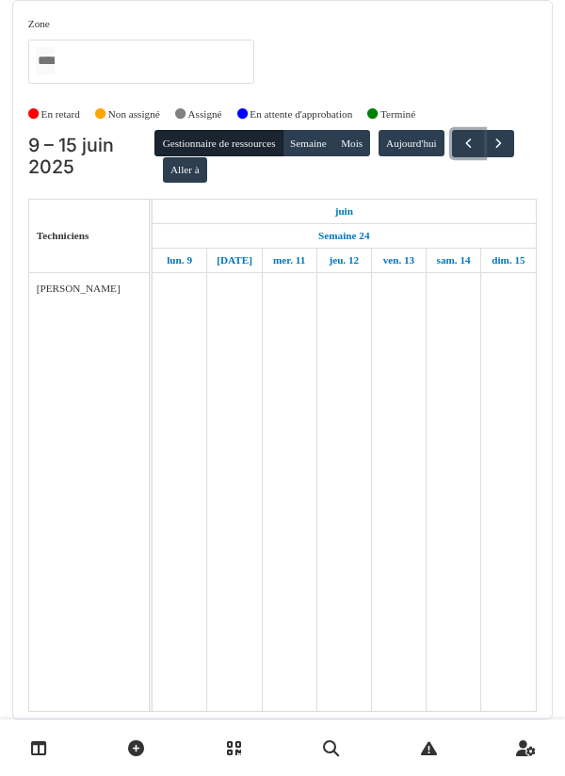
click at [477, 138] on span "button" at bounding box center [469, 144] width 16 height 16
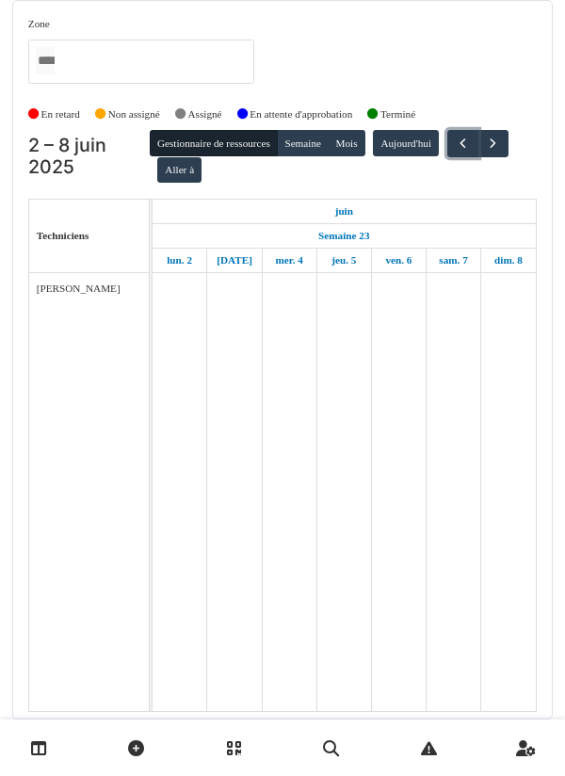
click at [471, 142] on span "button" at bounding box center [463, 144] width 16 height 16
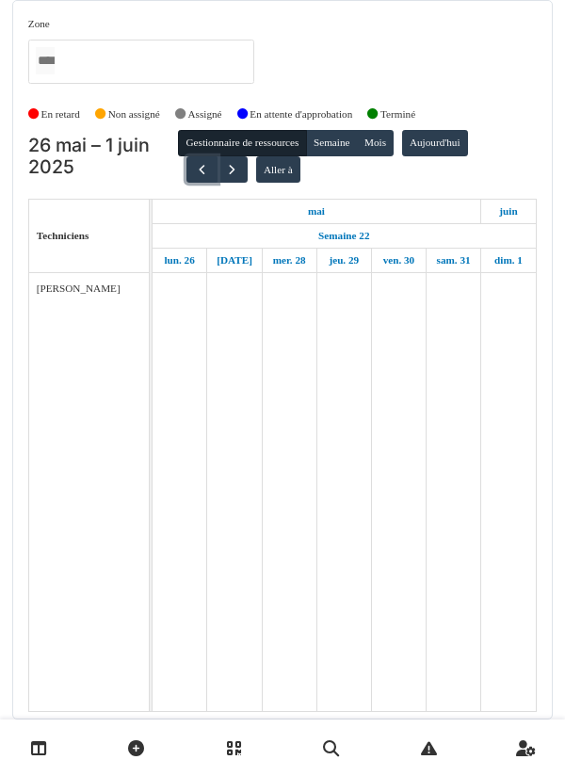
click at [194, 175] on span "button" at bounding box center [202, 170] width 16 height 16
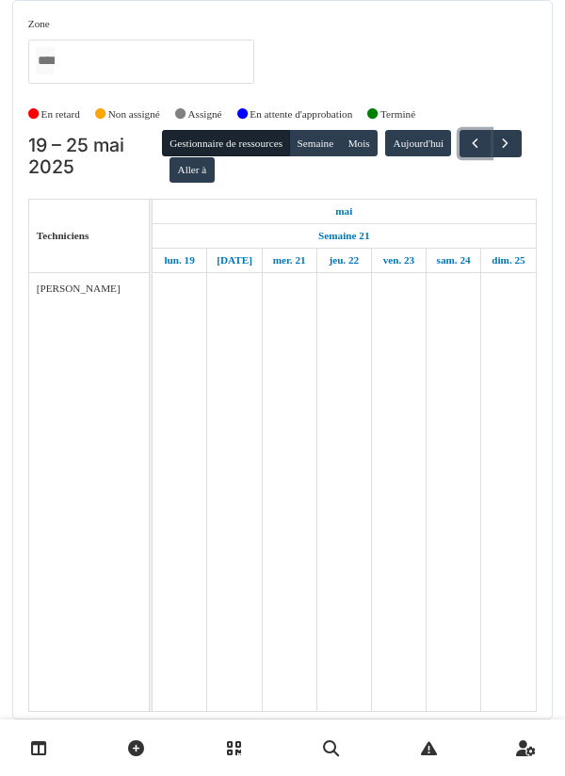
click at [467, 152] on span "button" at bounding box center [475, 144] width 16 height 16
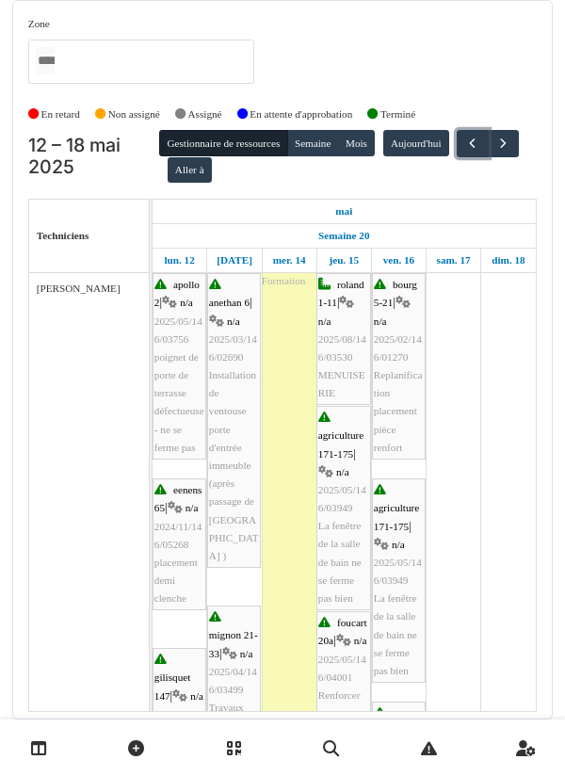
click at [464, 152] on span "button" at bounding box center [472, 144] width 16 height 16
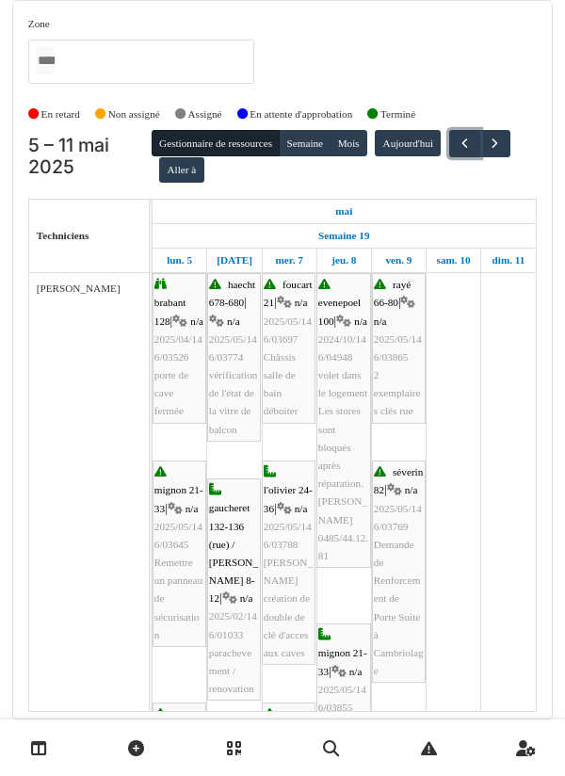
click at [468, 148] on button "button" at bounding box center [464, 143] width 31 height 27
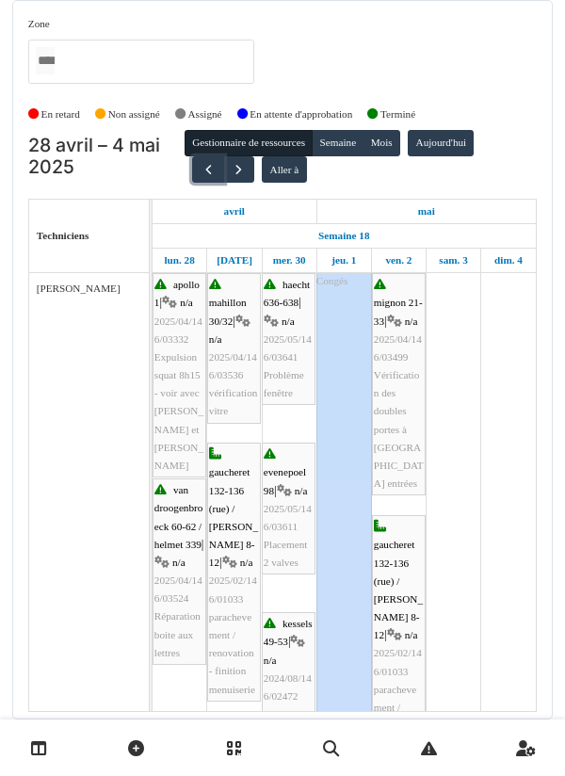
click at [192, 175] on button "button" at bounding box center [207, 169] width 31 height 27
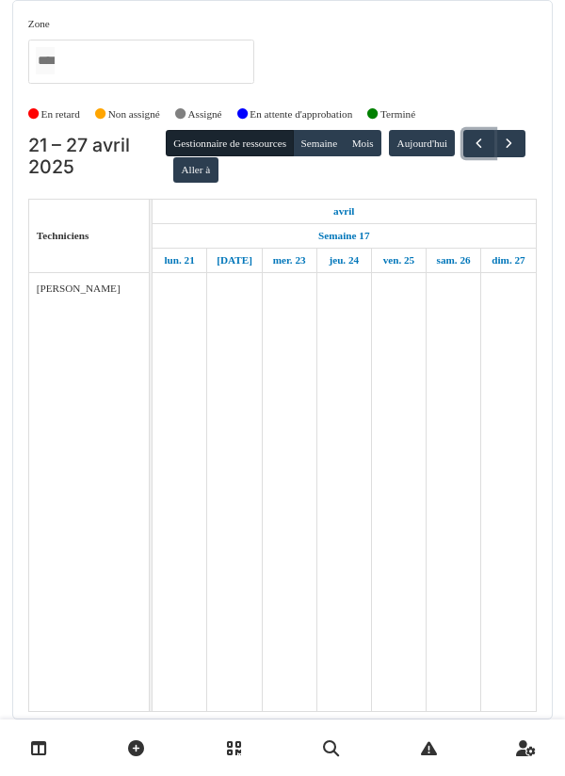
click at [471, 152] on span "button" at bounding box center [479, 144] width 16 height 16
click at [473, 152] on span "button" at bounding box center [481, 144] width 16 height 16
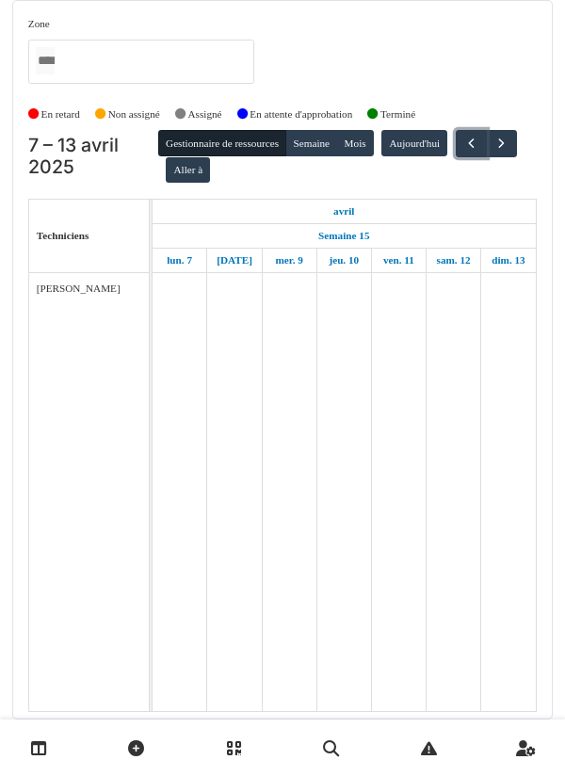
click at [479, 148] on button "button" at bounding box center [471, 143] width 31 height 27
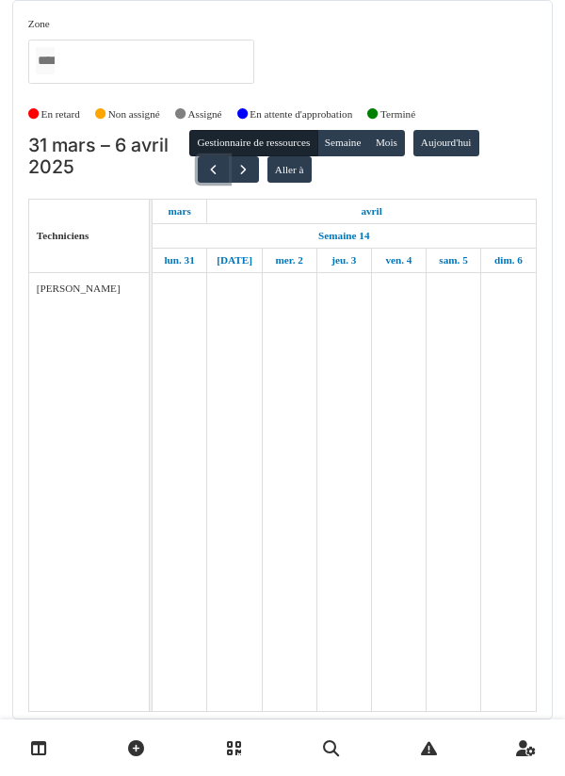
click at [198, 176] on button "button" at bounding box center [213, 169] width 31 height 27
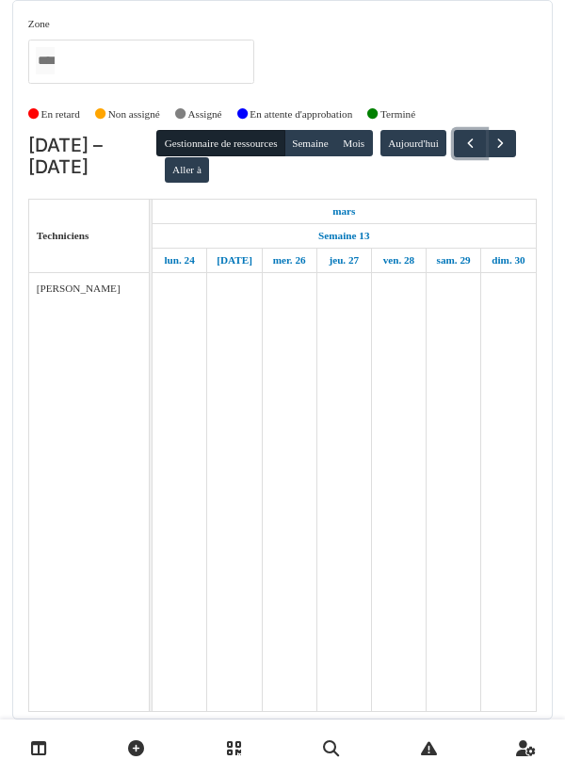
click at [454, 157] on button "button" at bounding box center [469, 143] width 31 height 27
click at [462, 152] on span "button" at bounding box center [470, 144] width 16 height 16
click at [454, 157] on button "button" at bounding box center [469, 143] width 31 height 27
click at [478, 145] on span "button" at bounding box center [470, 144] width 16 height 16
click at [462, 152] on span "button" at bounding box center [470, 144] width 16 height 16
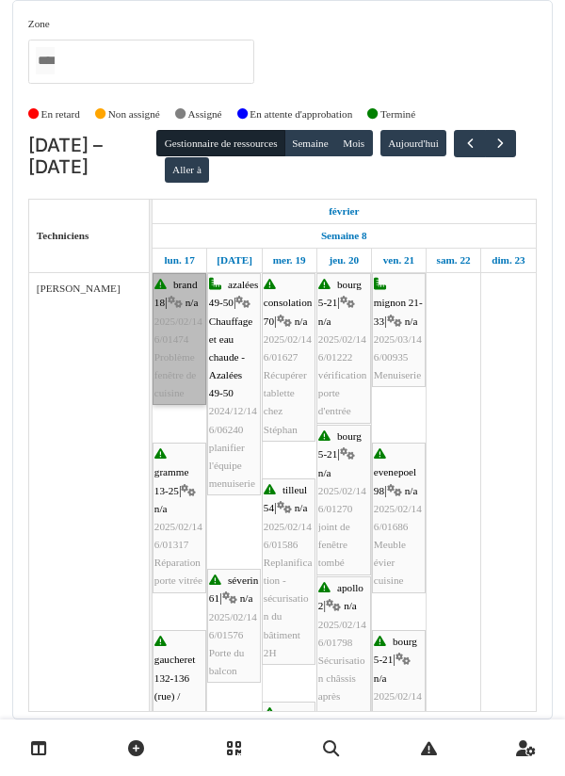
click at [177, 352] on link "brand 18 | n/a 2025/02/146/01474 Problème fenêtre de cuisine" at bounding box center [180, 339] width 54 height 132
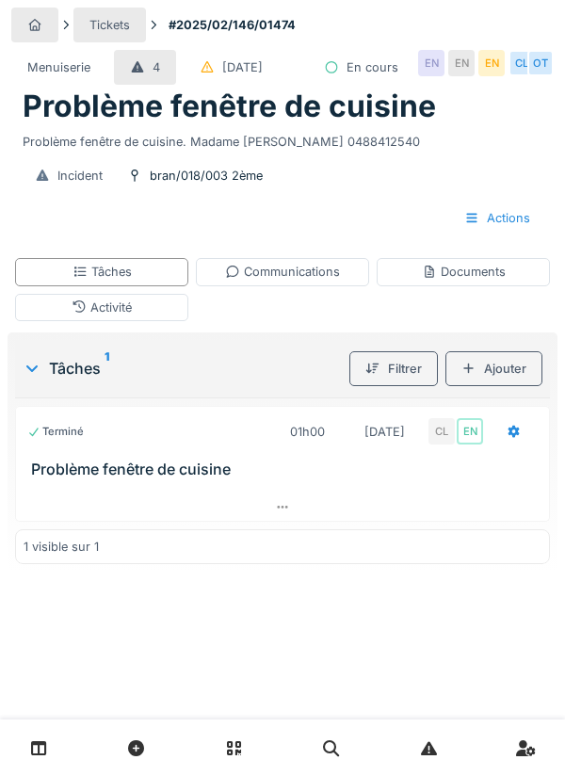
click at [465, 280] on div "Documents" at bounding box center [464, 272] width 84 height 18
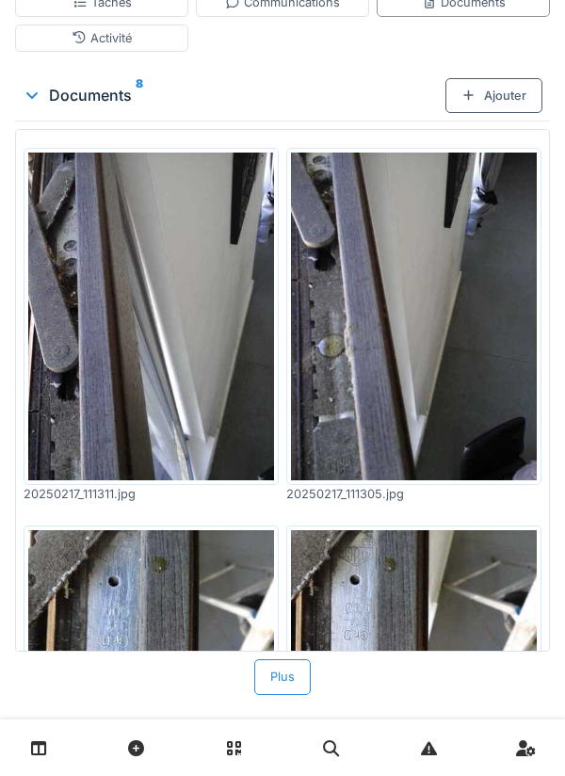
scroll to position [744, 0]
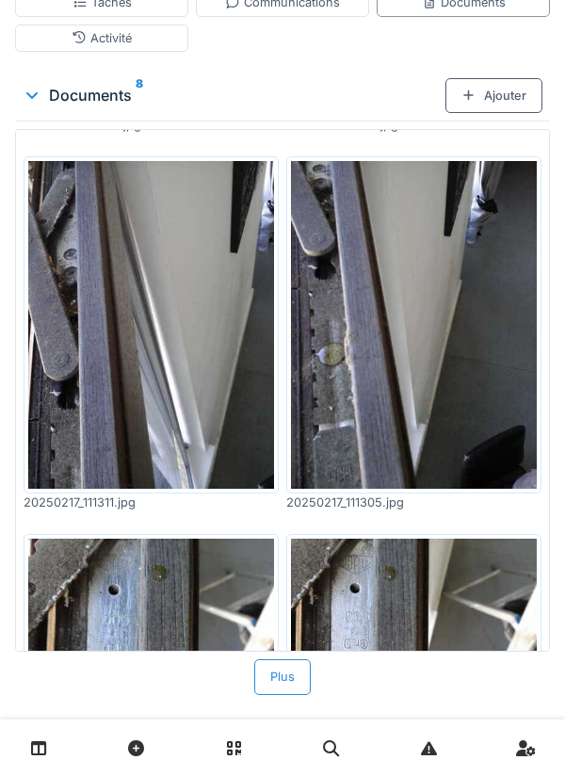
click at [272, 694] on div "Plus" at bounding box center [282, 676] width 57 height 35
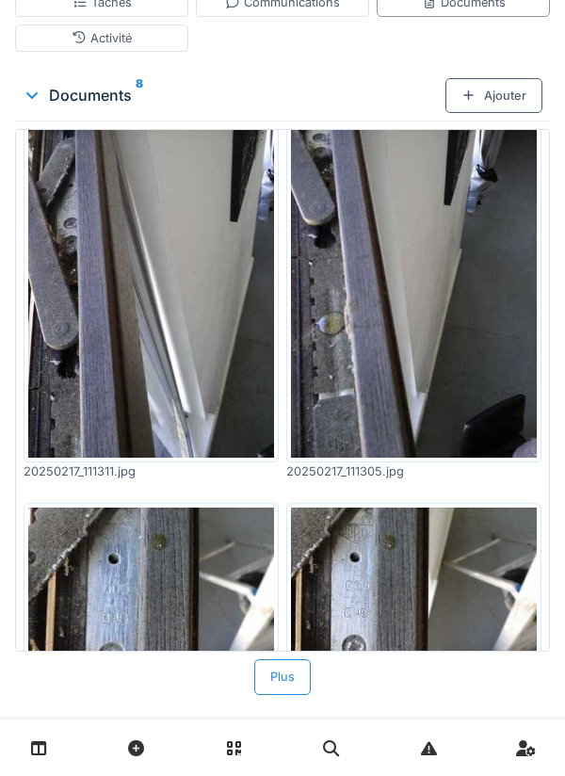
click at [290, 694] on div "Plus" at bounding box center [282, 676] width 57 height 35
click at [267, 694] on div "Plus" at bounding box center [282, 676] width 57 height 35
click at [357, 587] on img at bounding box center [414, 600] width 246 height 185
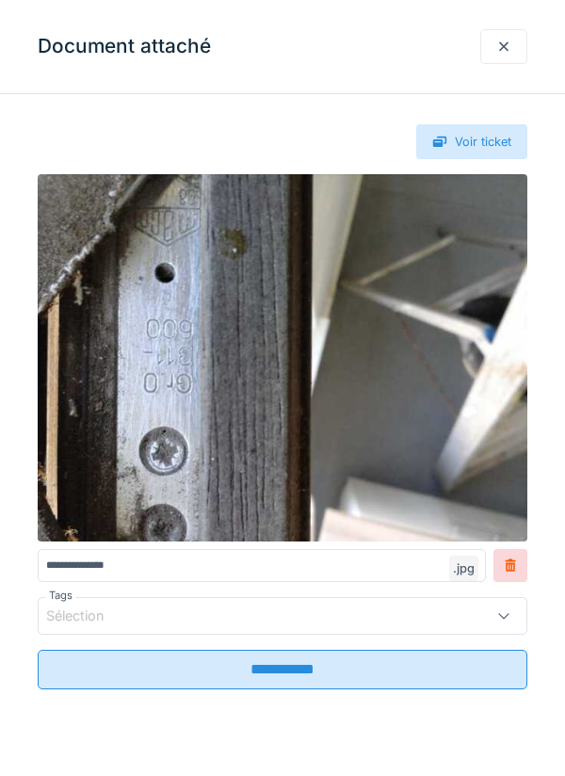
click at [196, 399] on img at bounding box center [283, 357] width 490 height 367
